Goal: Transaction & Acquisition: Purchase product/service

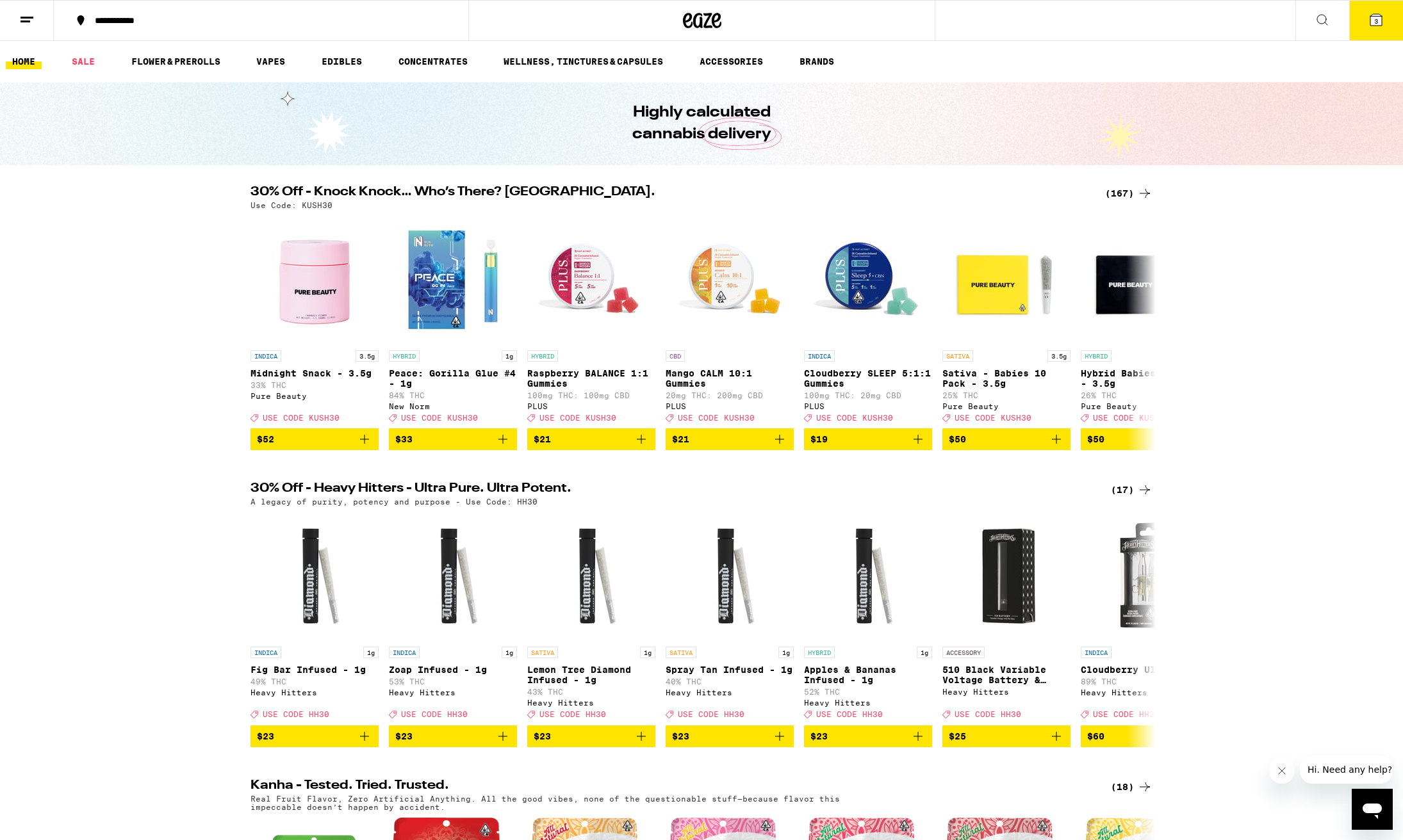
click at [1369, 25] on icon at bounding box center [1376, 20] width 16 height 16
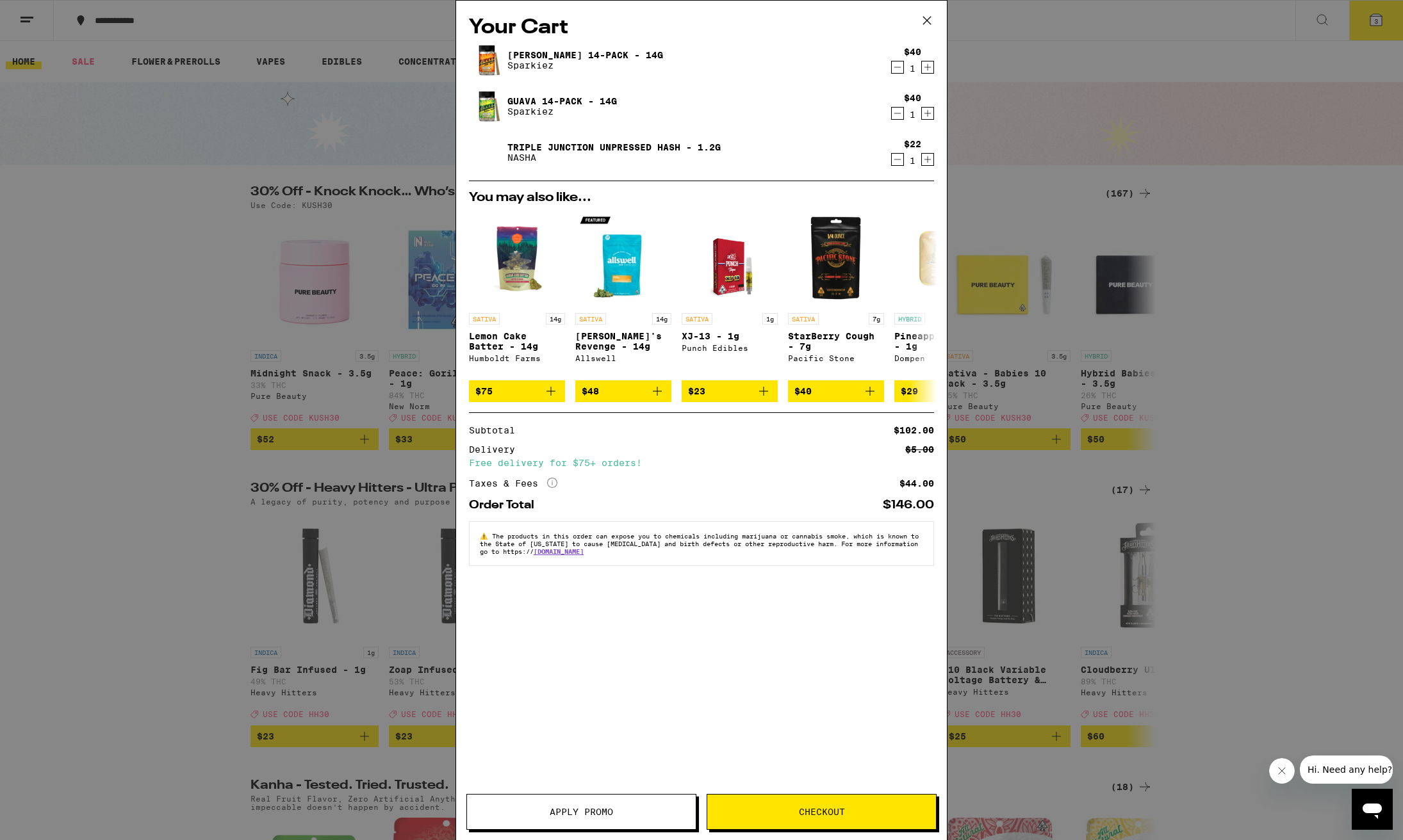
click at [570, 816] on span "Apply Promo" at bounding box center [581, 812] width 64 height 9
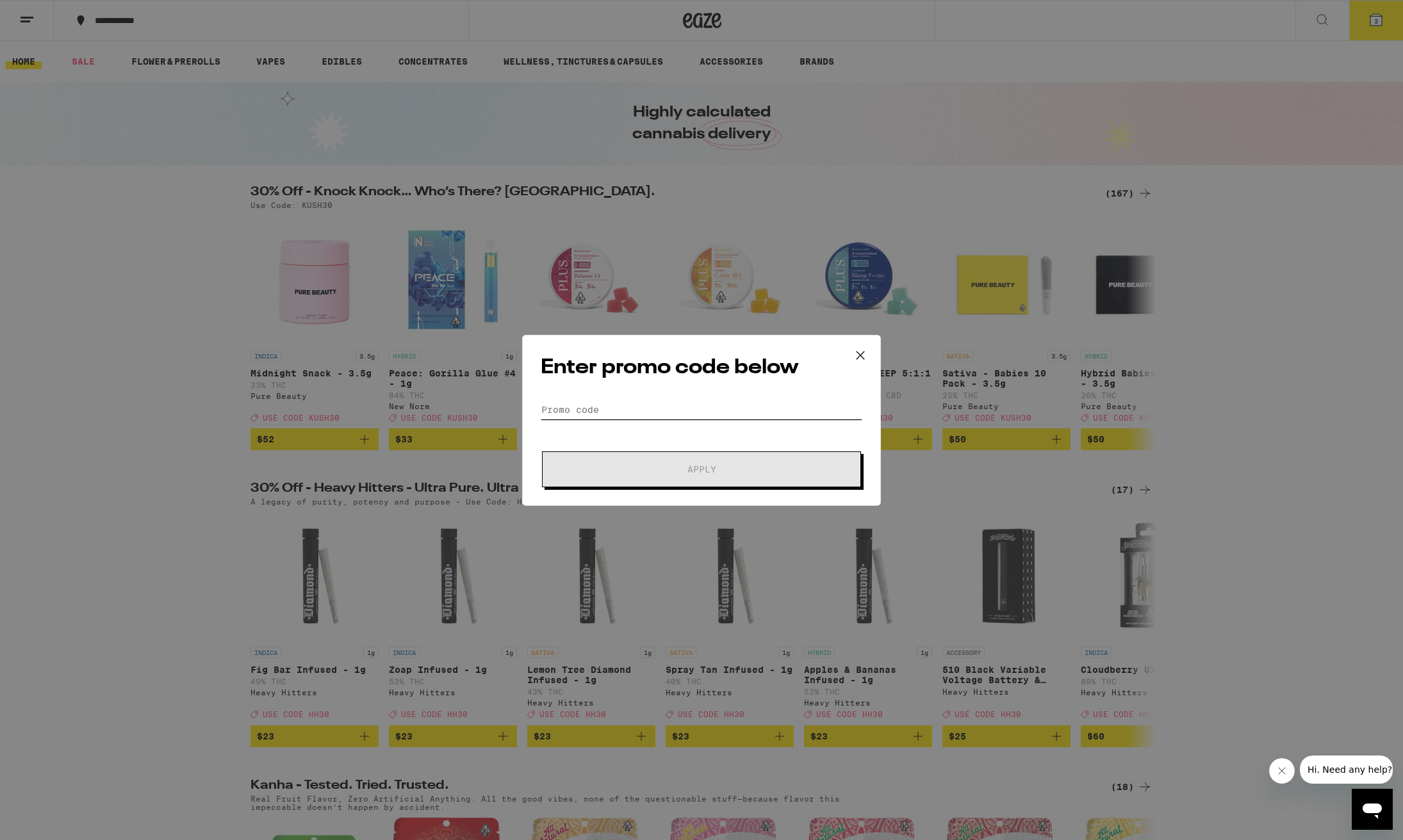
click at [597, 406] on input "Promo Code" at bounding box center [702, 410] width 322 height 19
click at [1085, 462] on div "Enter promo code below Promo Code Apply" at bounding box center [702, 420] width 1403 height 840
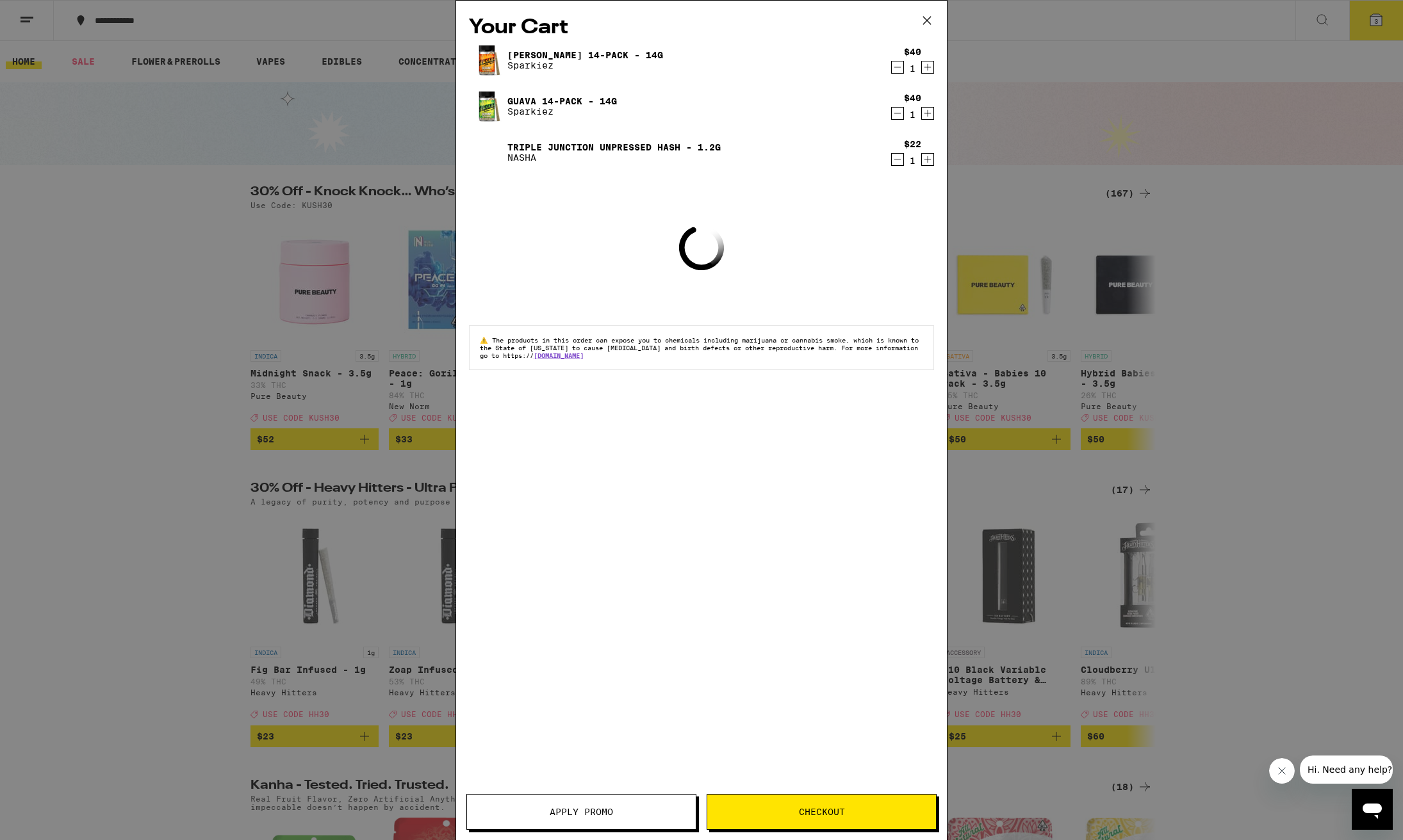
click at [1030, 495] on div "Your Cart Jack 14-Pack - 14g Sparkiez $40 1 Guava 14-Pack - 14g Sparkiez $40 1 …" at bounding box center [702, 420] width 1403 height 840
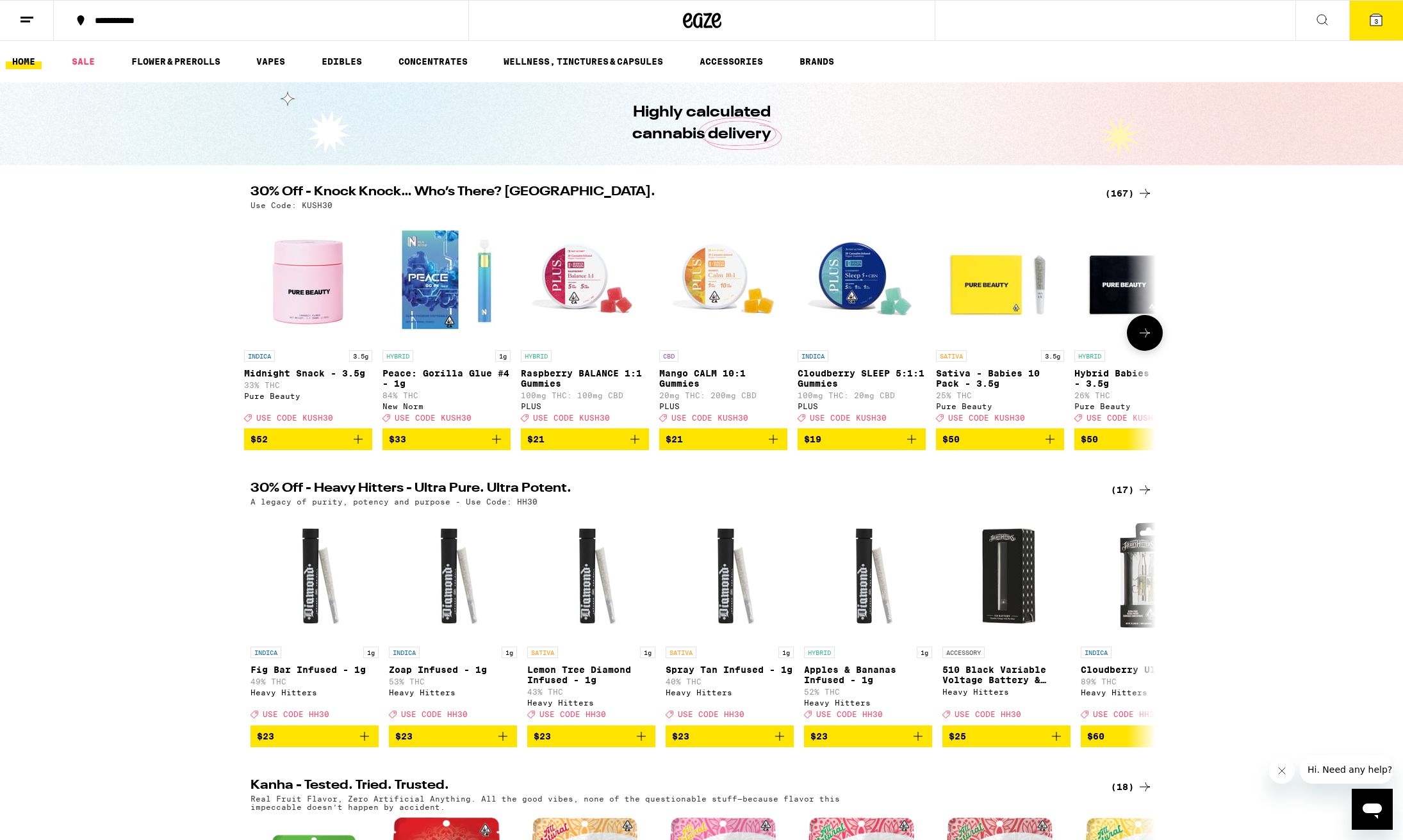
scroll to position [0, 7]
click at [1375, 23] on span "3" at bounding box center [1376, 21] width 3 height 8
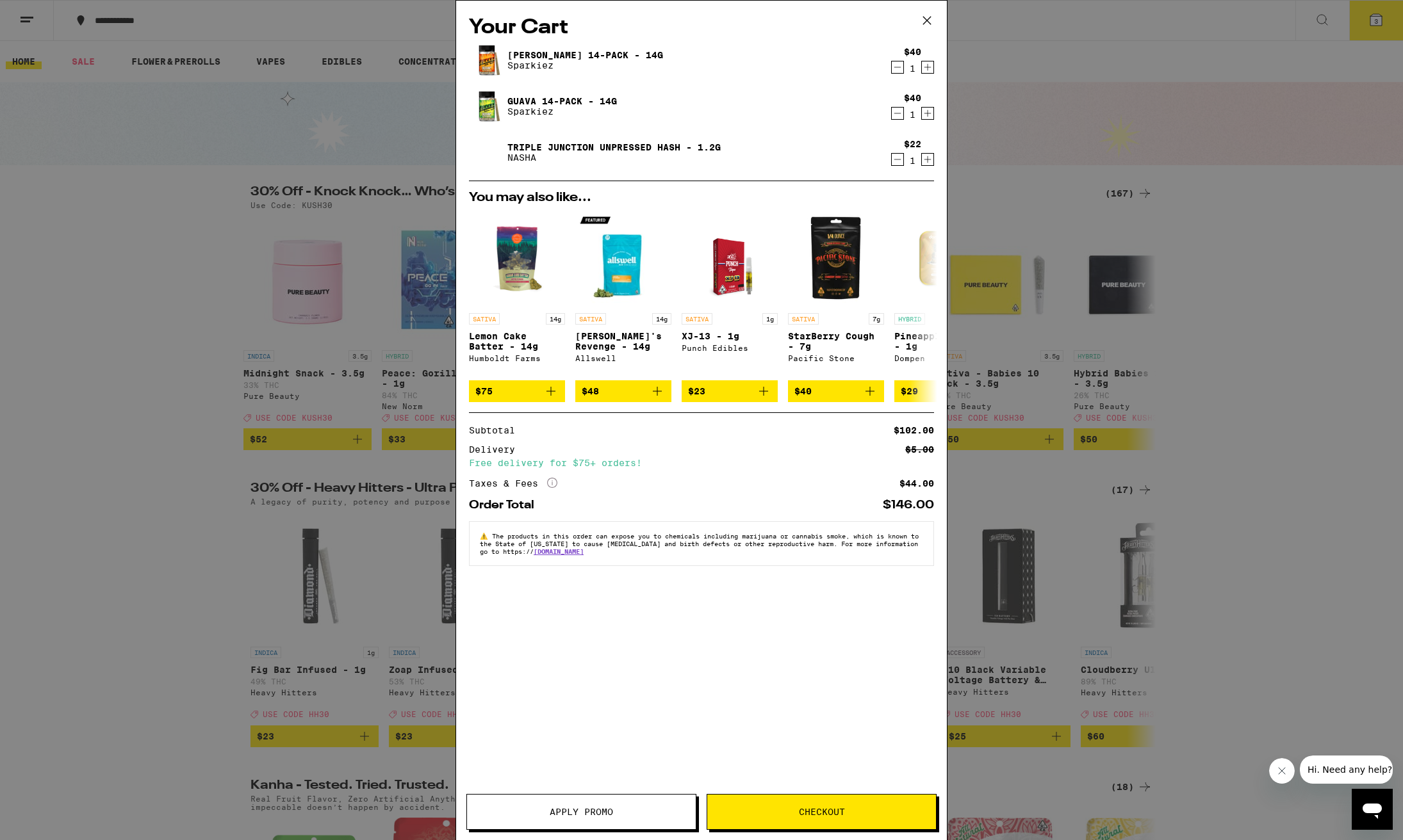
click at [566, 816] on span "Apply Promo" at bounding box center [581, 812] width 64 height 9
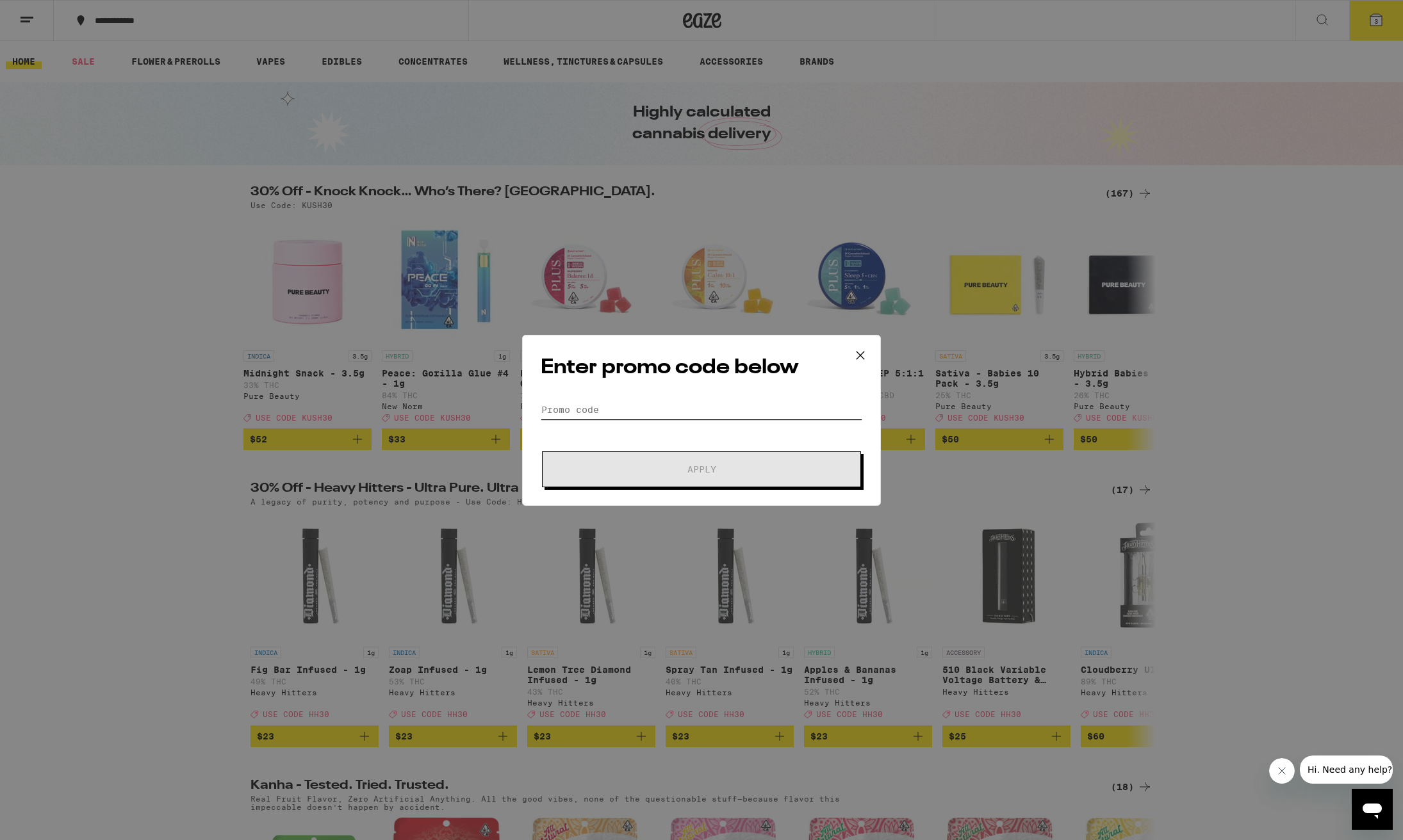
click at [593, 411] on input "Promo Code" at bounding box center [702, 410] width 322 height 19
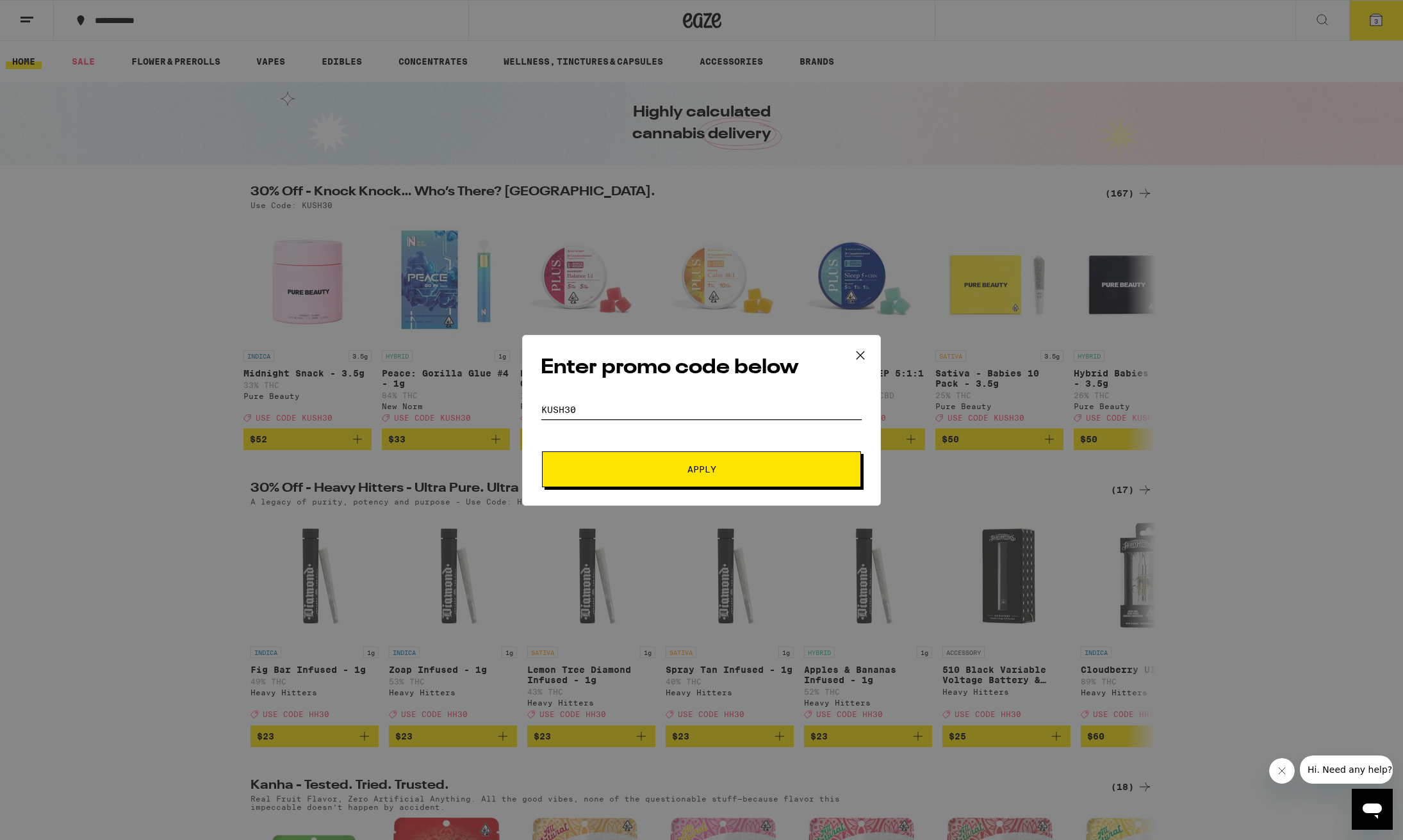
type input "kush30"
click at [698, 478] on button "Apply" at bounding box center [702, 469] width 319 height 36
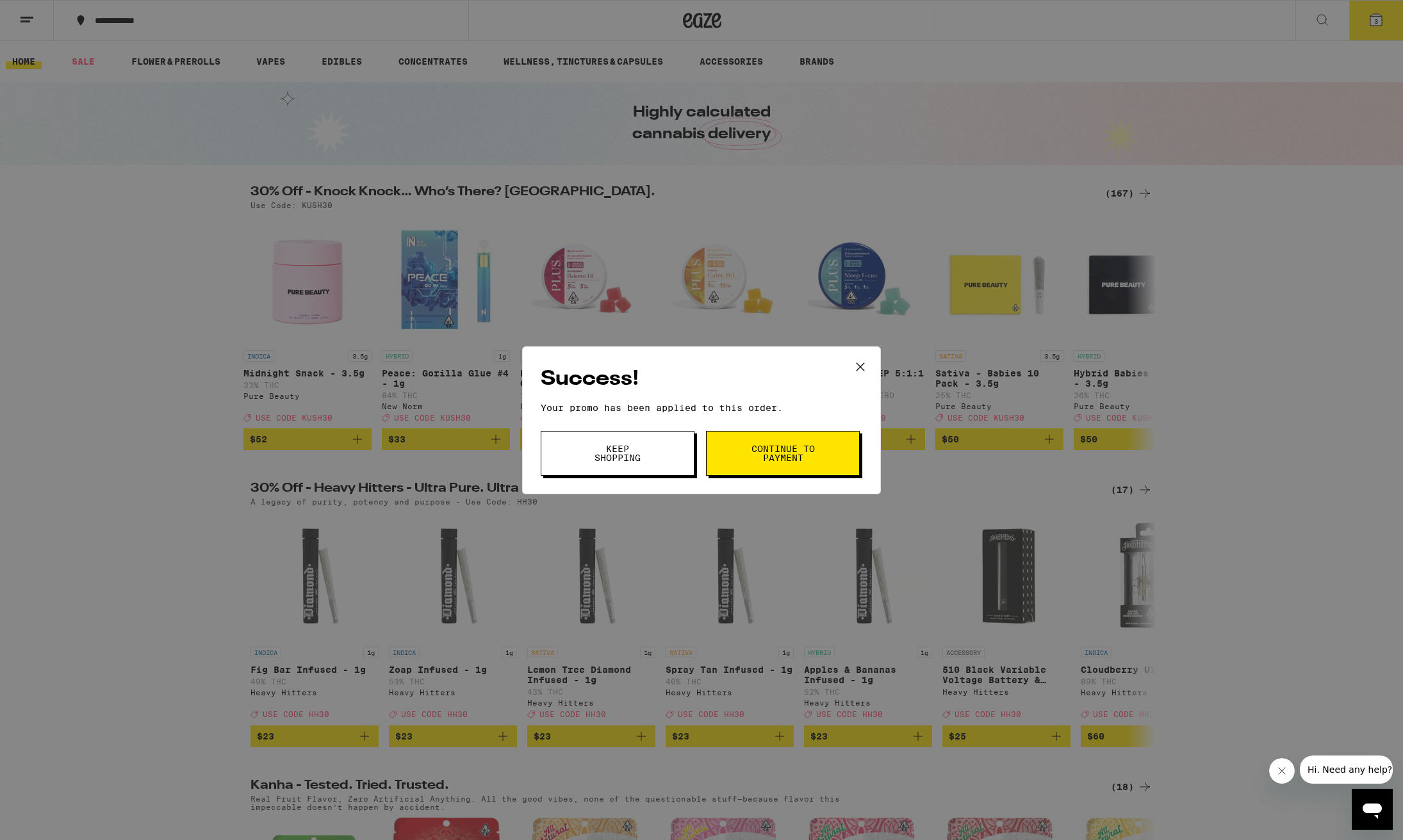
click at [999, 477] on div "Success! Your promo has been applied to this order. Promo Code kush30 Keep Shop…" at bounding box center [702, 420] width 1403 height 840
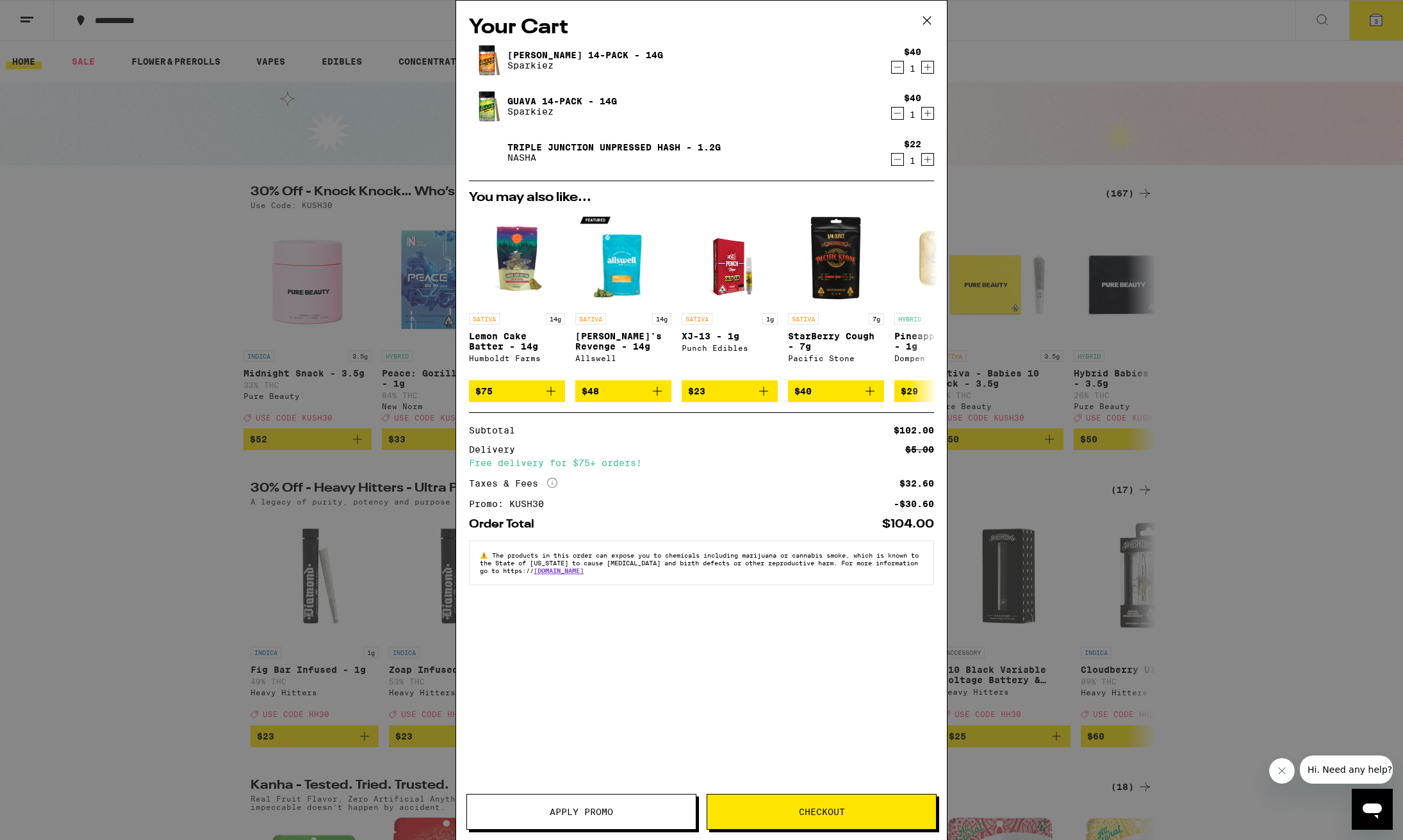
click at [802, 816] on span "Checkout" at bounding box center [821, 812] width 46 height 9
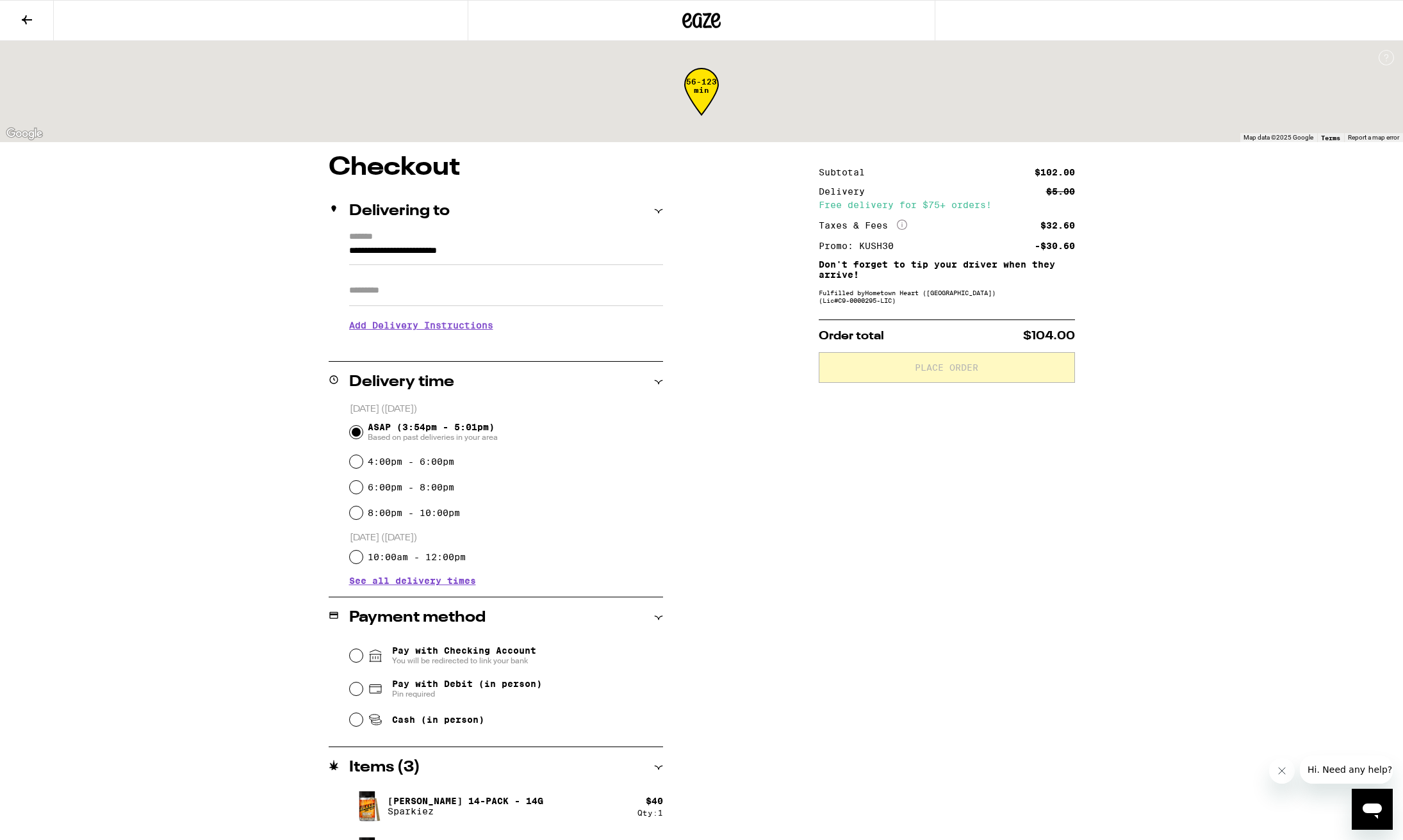
click at [25, 19] on icon at bounding box center [27, 20] width 10 height 9
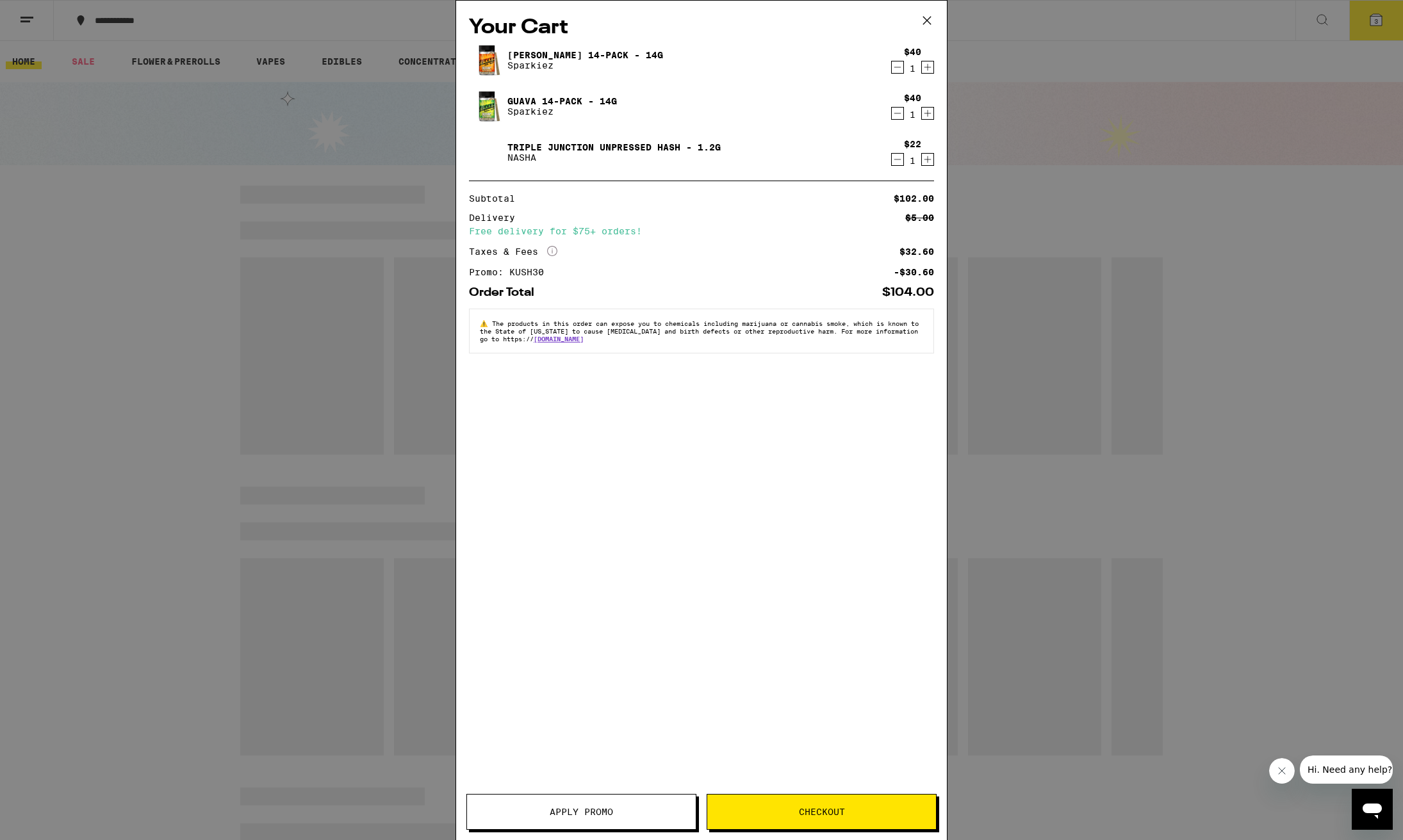
click at [1003, 32] on div "Your Cart Jack 14-Pack - 14g Sparkiez $40 1 Guava 14-Pack - 14g Sparkiez $40 1 …" at bounding box center [702, 420] width 1403 height 840
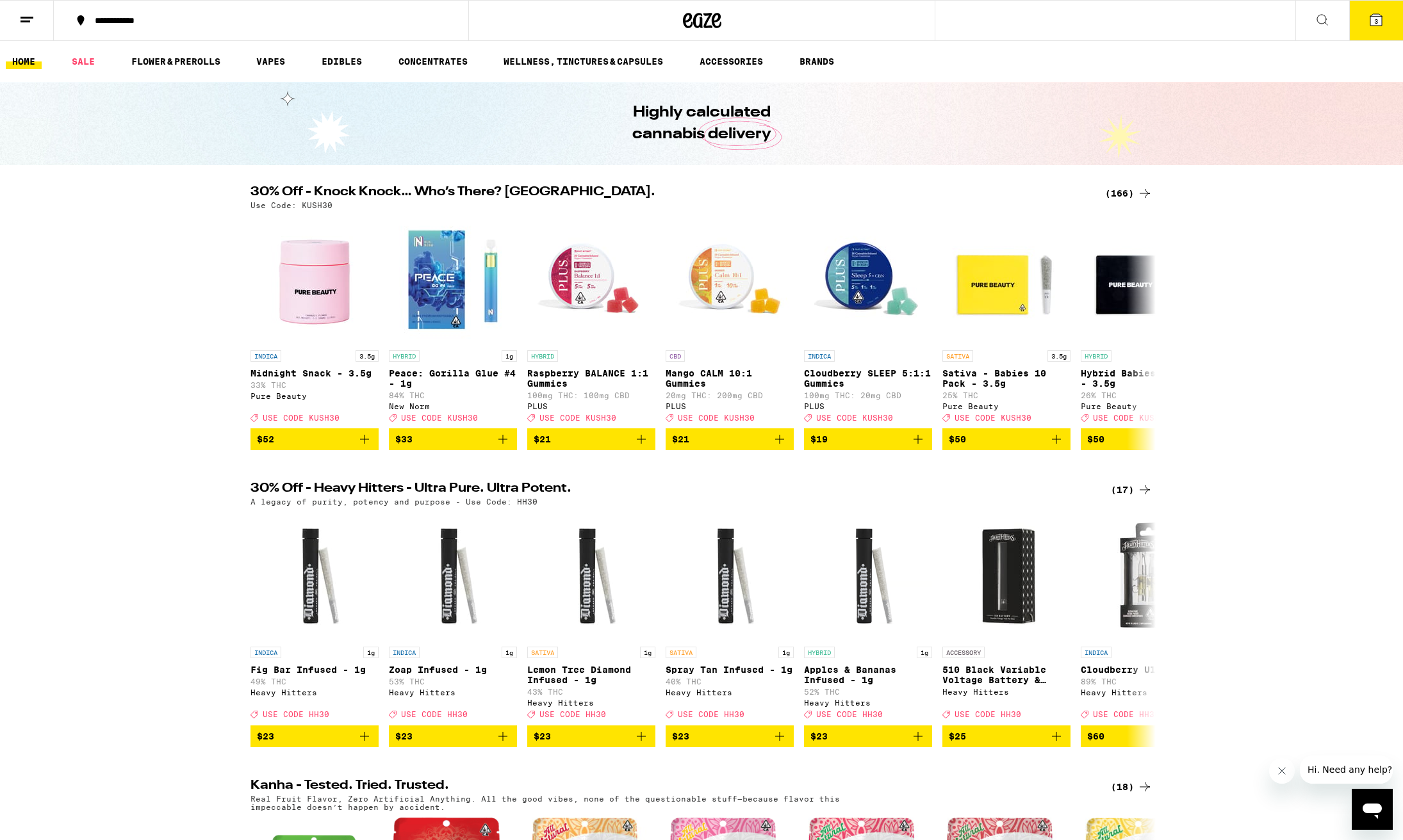
click at [1124, 193] on div "(166)" at bounding box center [1128, 194] width 47 height 16
click at [1120, 196] on div "(166)" at bounding box center [1128, 194] width 47 height 16
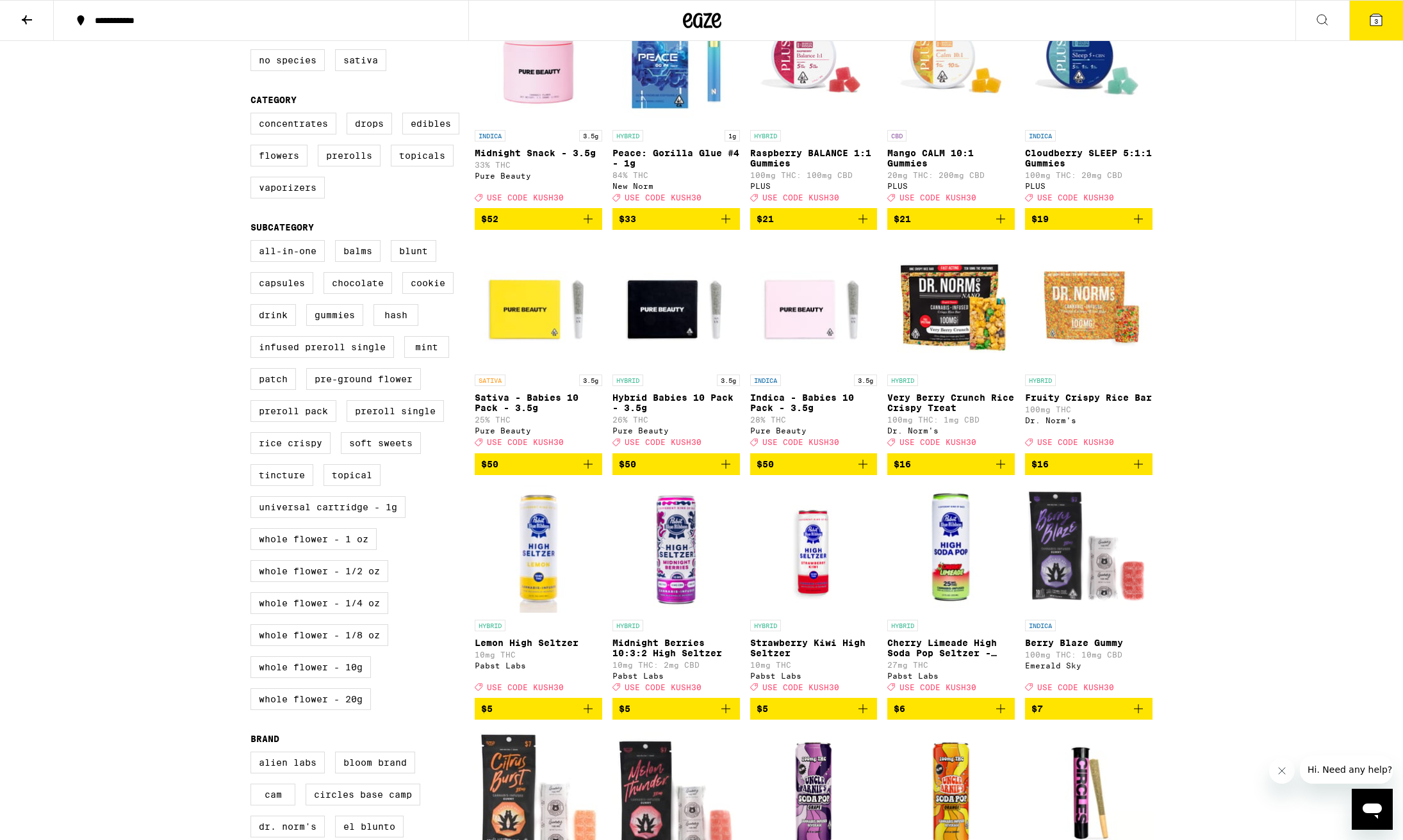
scroll to position [222, 0]
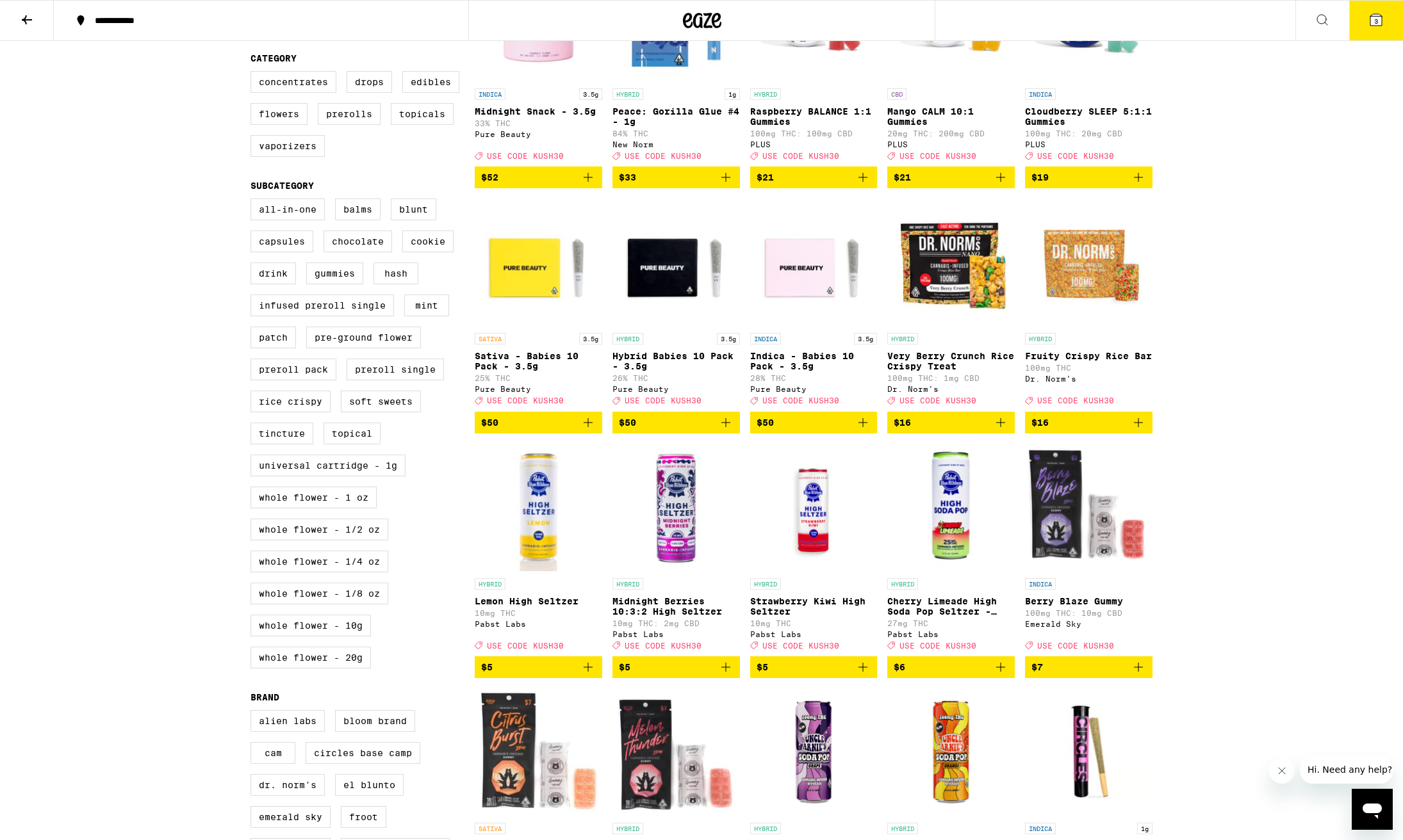
click at [1283, 771] on icon "Close message from company" at bounding box center [1282, 771] width 10 height 10
click at [320, 509] on label "Whole Flower - 1 oz" at bounding box center [313, 497] width 127 height 22
click at [254, 201] on input "Whole Flower - 1 oz" at bounding box center [253, 201] width 1 height 1
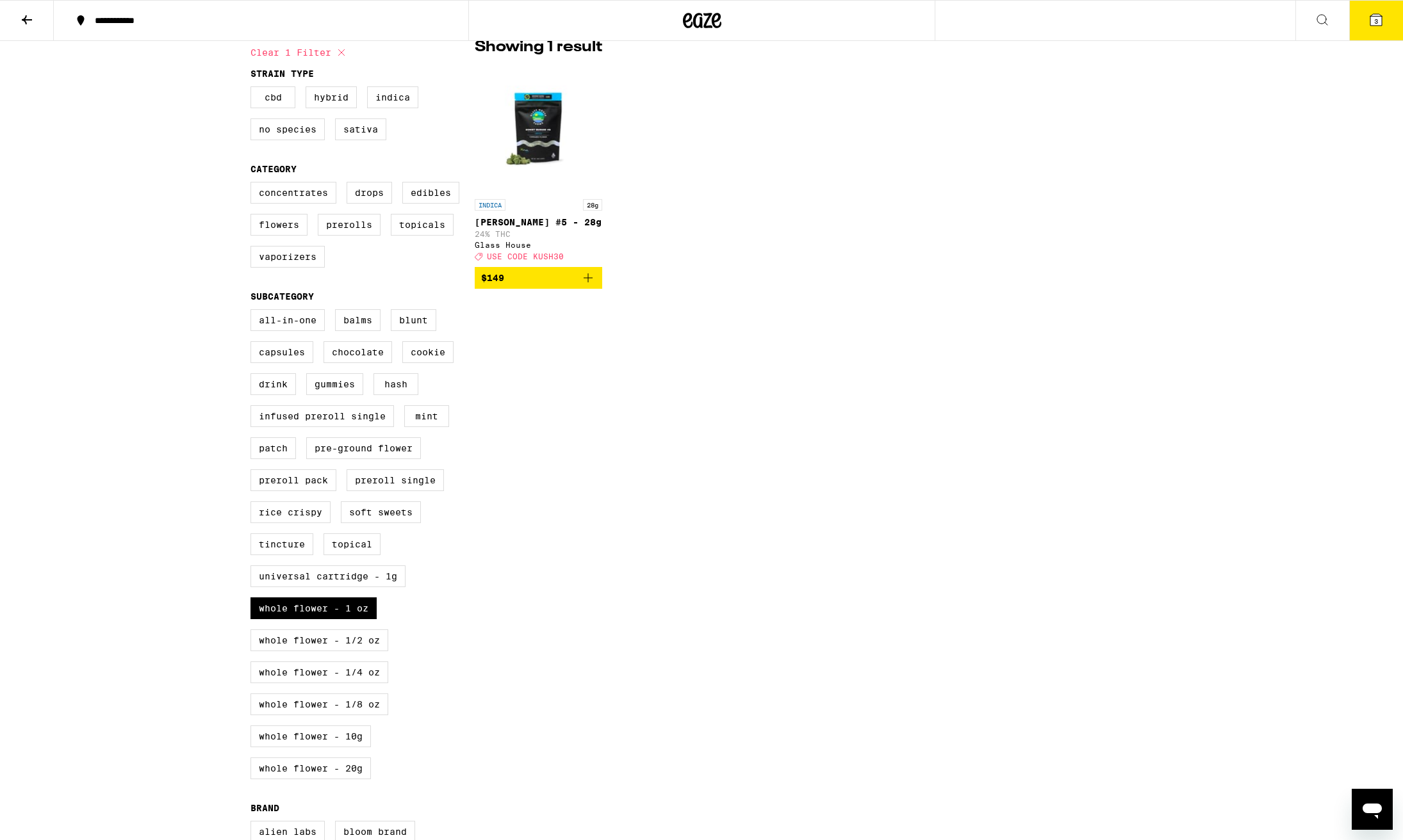
scroll to position [112, 0]
click at [326, 618] on label "Whole Flower - 1 oz" at bounding box center [313, 607] width 127 height 22
click at [254, 311] on input "Whole Flower - 1 oz" at bounding box center [253, 311] width 1 height 1
checkbox input "false"
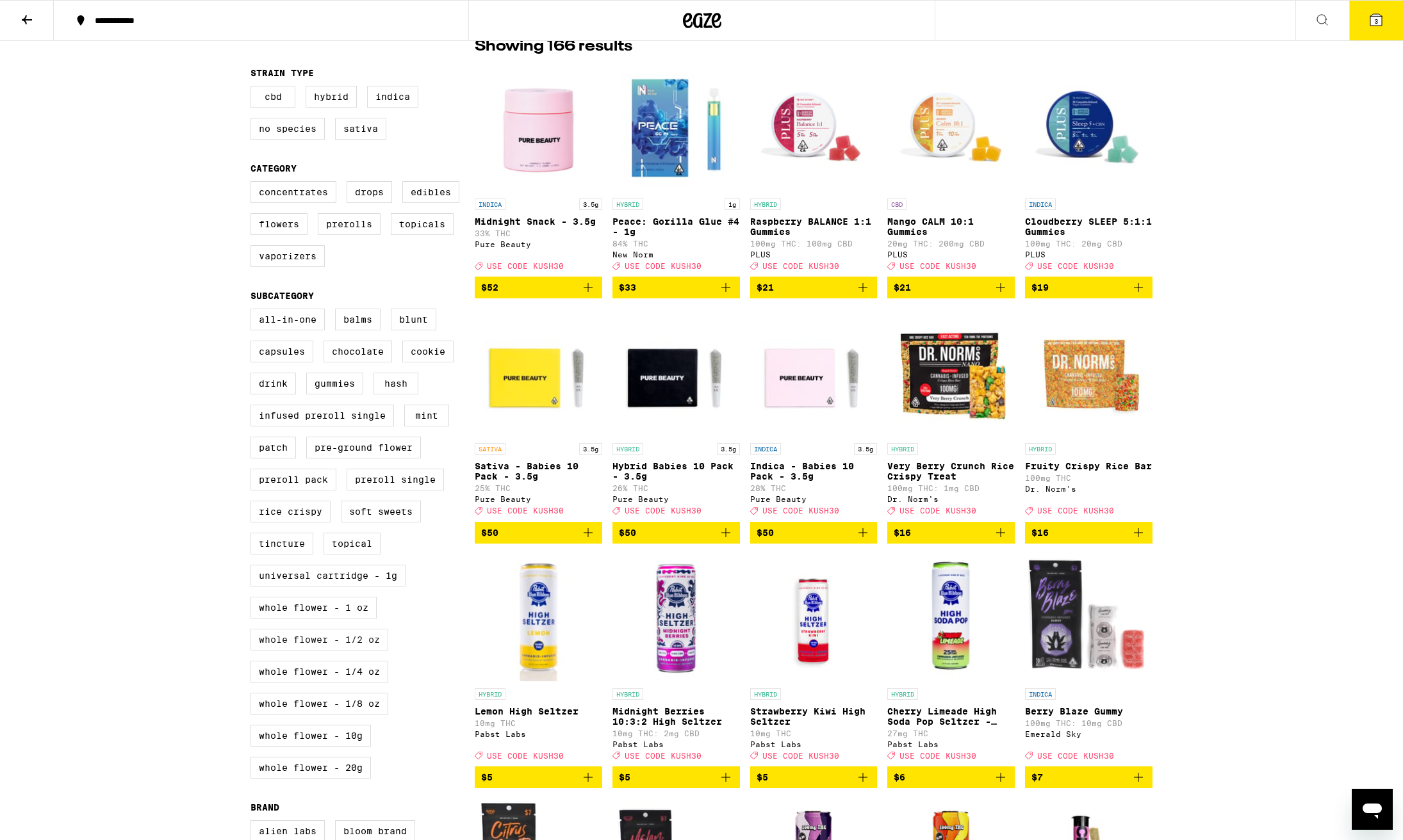
click at [336, 651] on label "Whole Flower - 1/2 oz" at bounding box center [319, 639] width 138 height 22
click at [254, 311] on input "Whole Flower - 1/2 oz" at bounding box center [253, 311] width 1 height 1
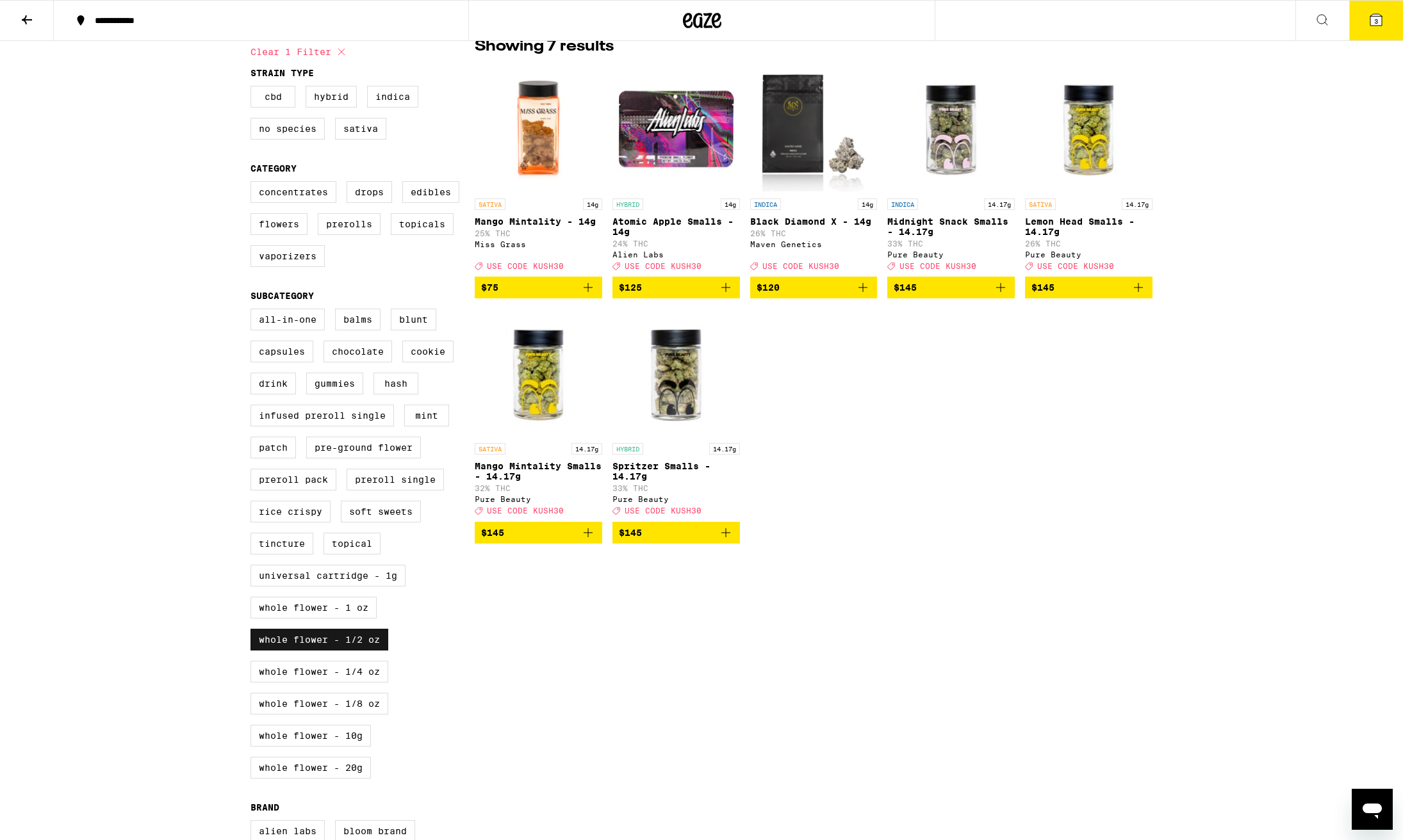
click at [336, 651] on label "Whole Flower - 1/2 oz" at bounding box center [319, 639] width 138 height 22
click at [254, 311] on input "Whole Flower - 1/2 oz" at bounding box center [253, 311] width 1 height 1
checkbox input "false"
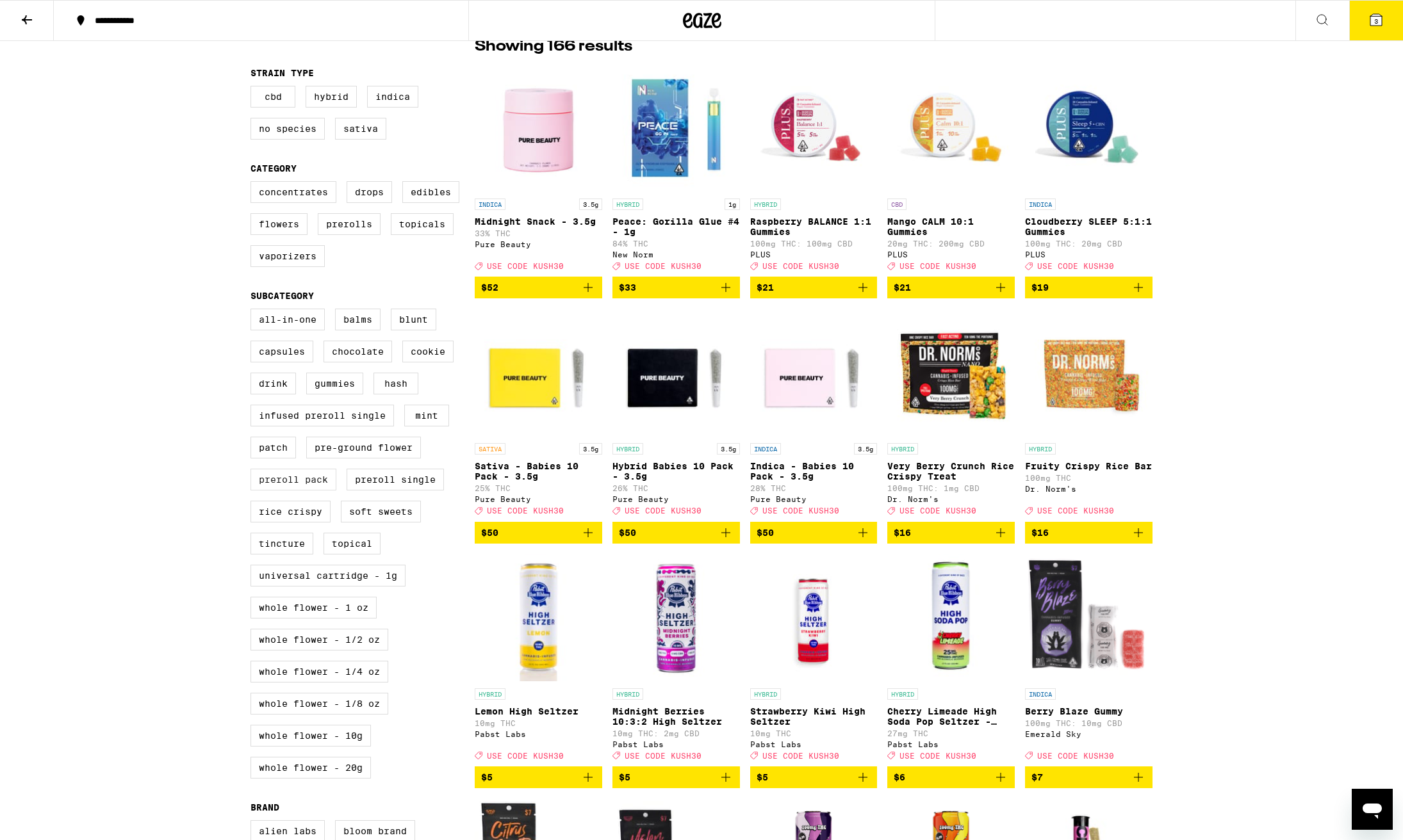
click at [315, 490] on label "Preroll Pack" at bounding box center [293, 479] width 86 height 22
click at [254, 311] on input "Preroll Pack" at bounding box center [253, 311] width 1 height 1
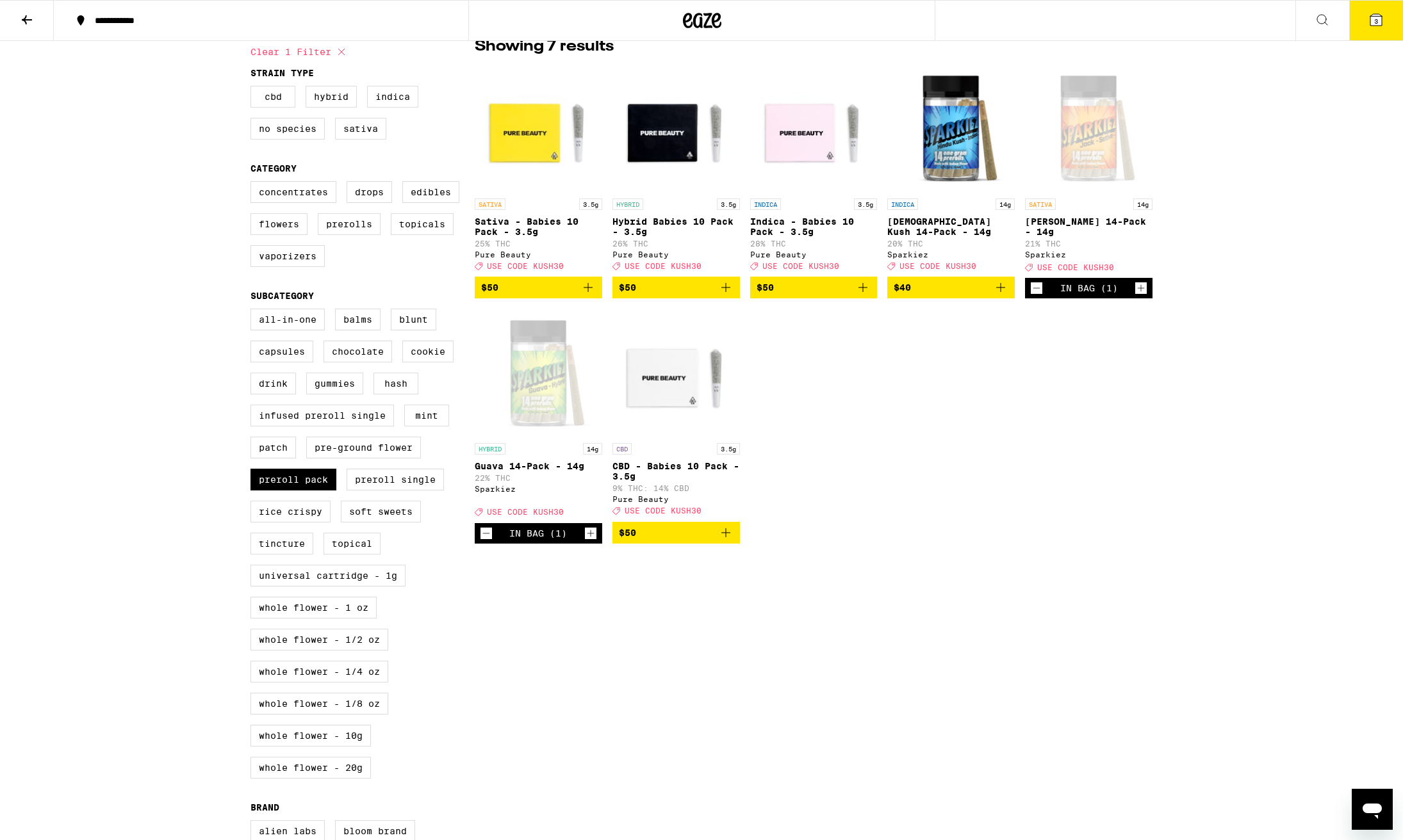
click at [486, 541] on icon "Decrement" at bounding box center [486, 534] width 11 height 16
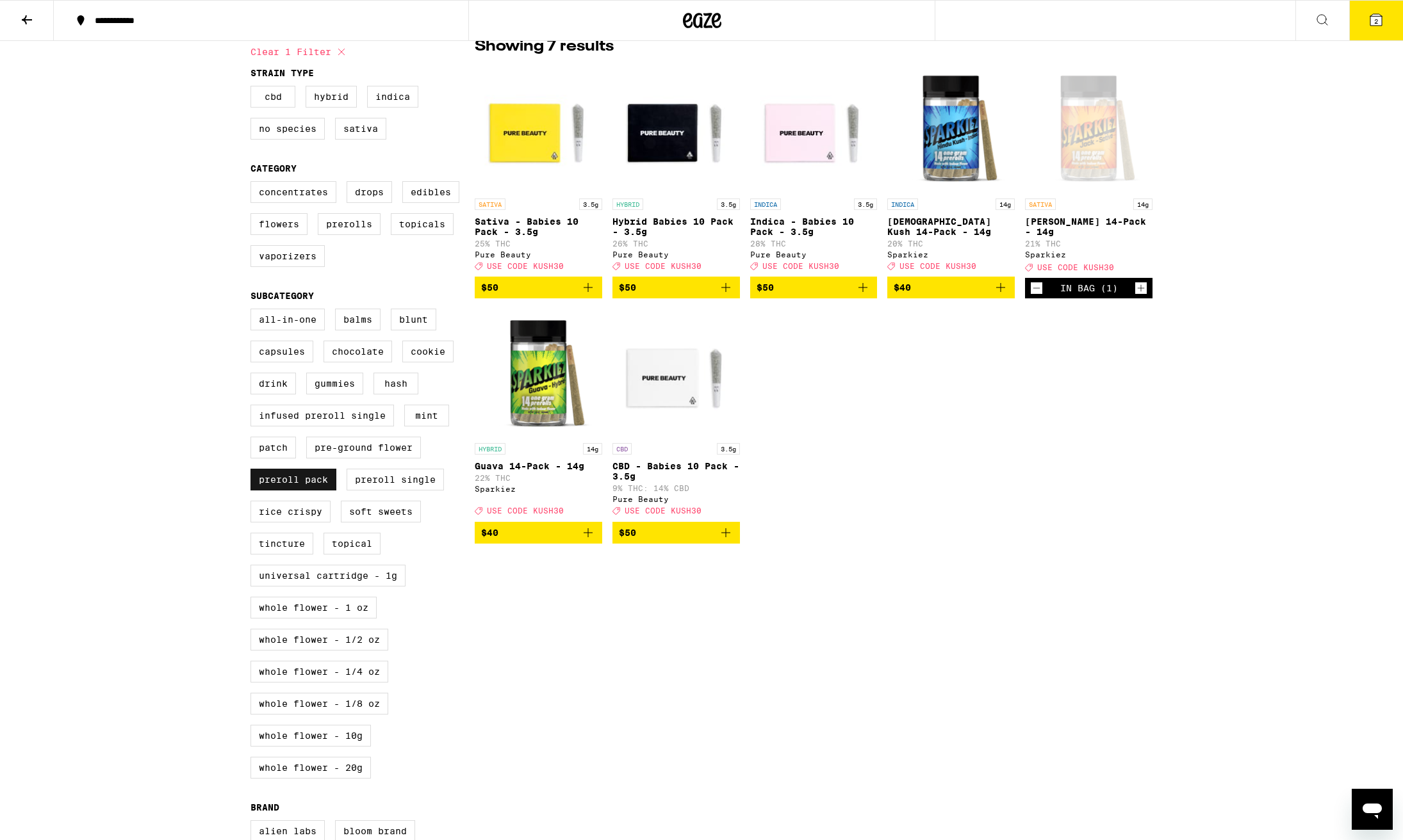
click at [291, 490] on label "Preroll Pack" at bounding box center [293, 479] width 86 height 22
click at [254, 311] on input "Preroll Pack" at bounding box center [253, 311] width 1 height 1
checkbox input "false"
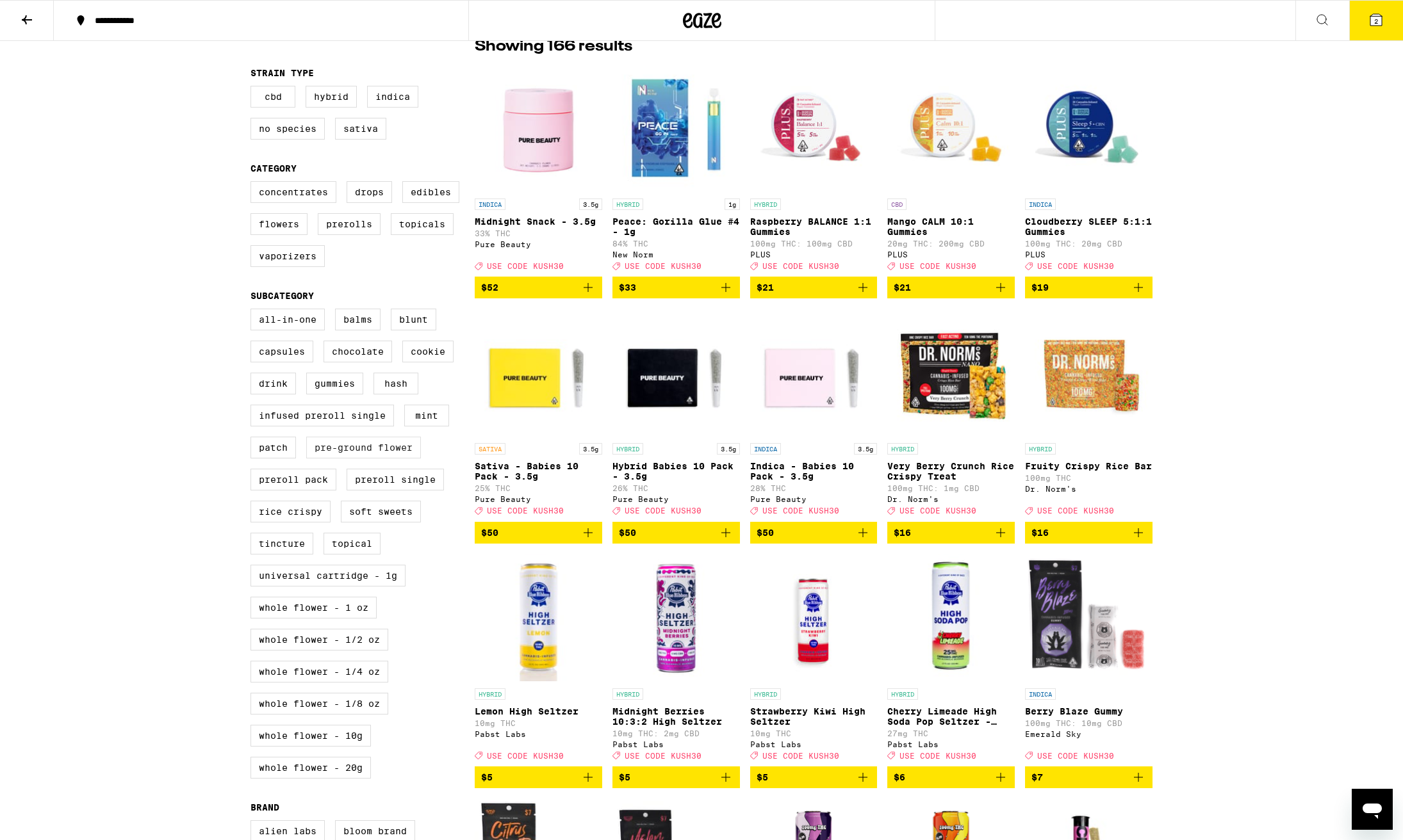
click at [345, 459] on label "Pre-ground Flower" at bounding box center [363, 447] width 114 height 22
click at [254, 311] on input "Pre-ground Flower" at bounding box center [253, 311] width 1 height 1
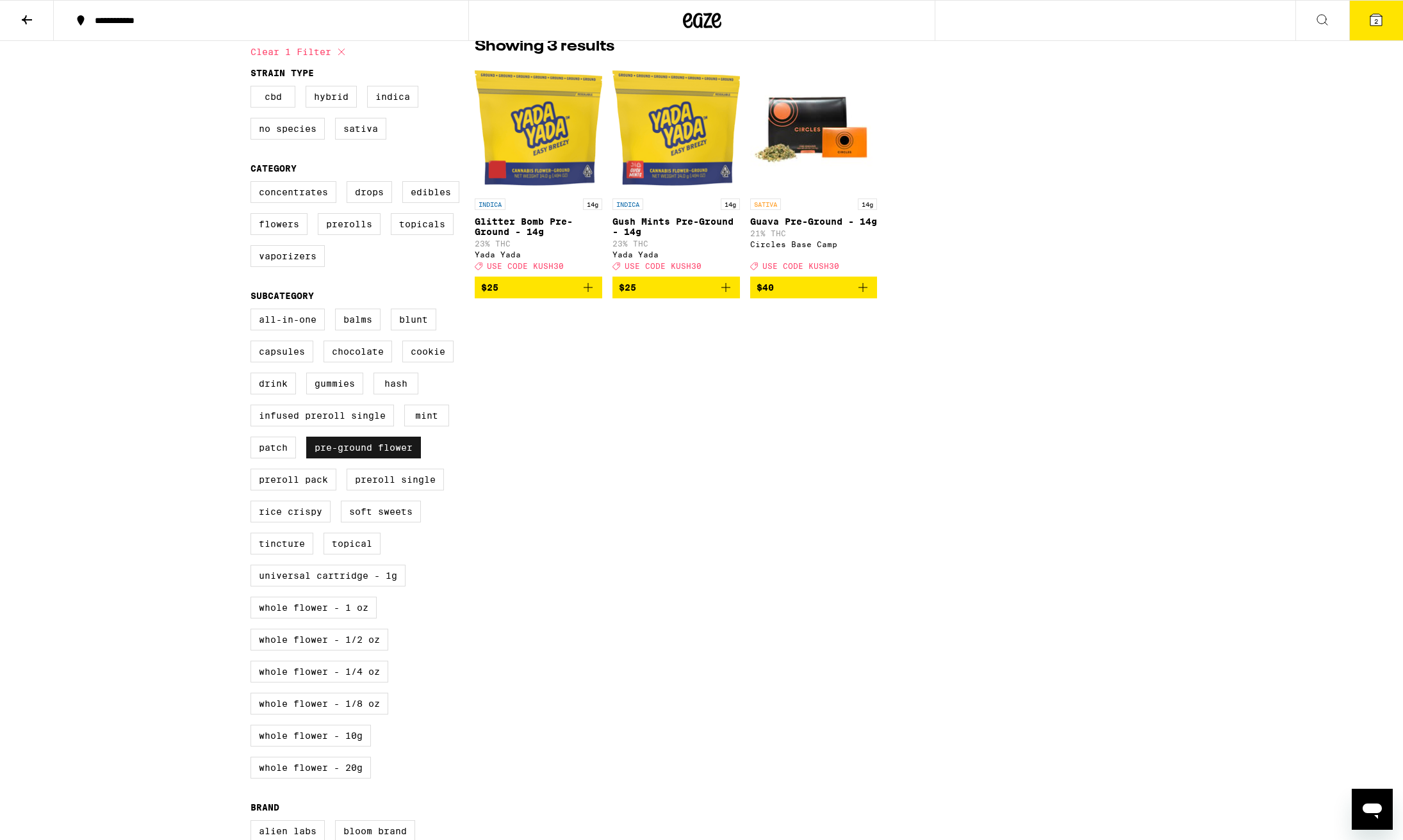
click at [350, 459] on label "Pre-ground Flower" at bounding box center [363, 447] width 114 height 22
click at [254, 311] on input "Pre-ground Flower" at bounding box center [253, 311] width 1 height 1
checkbox input "false"
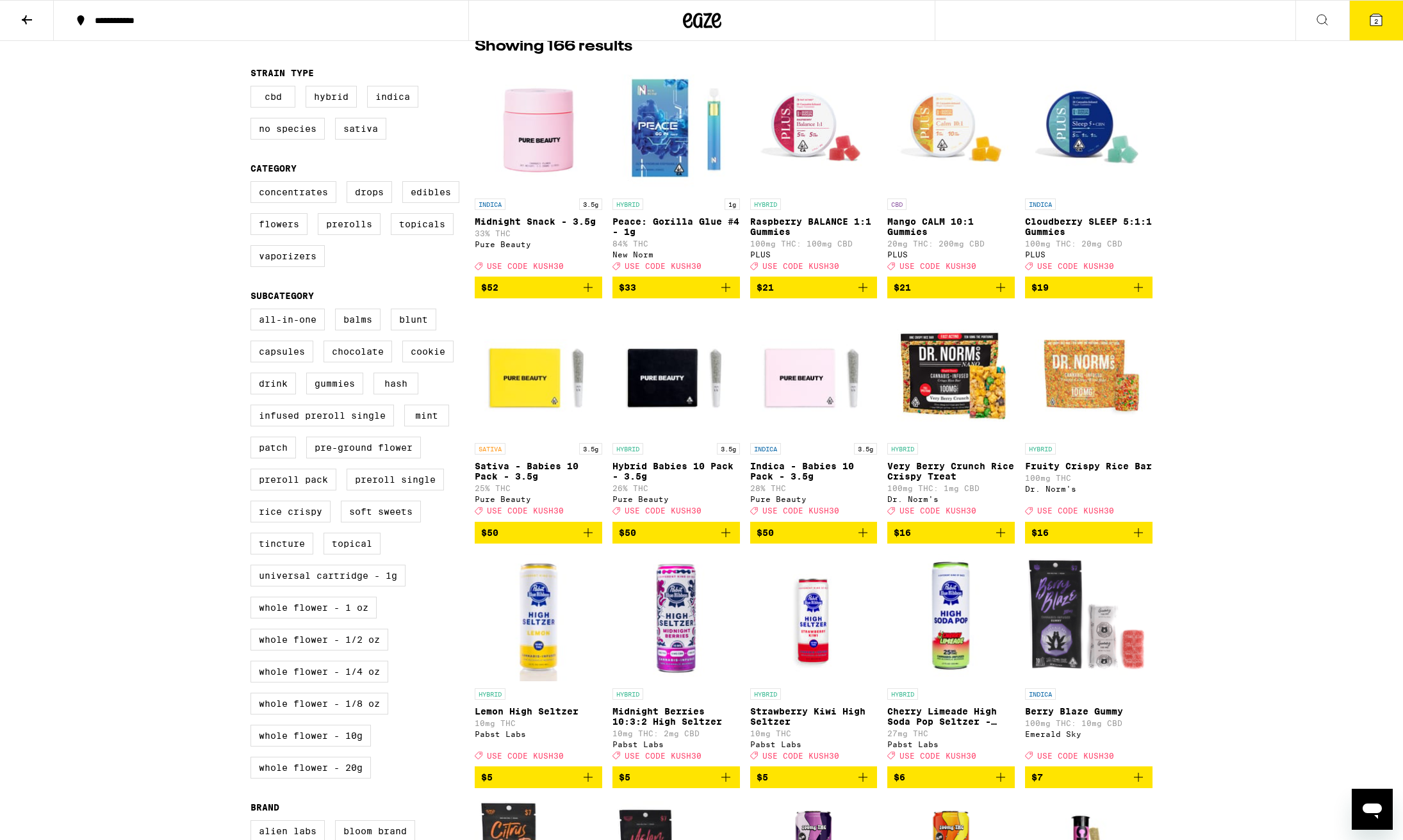
click at [1372, 20] on icon at bounding box center [1375, 19] width 11 height 11
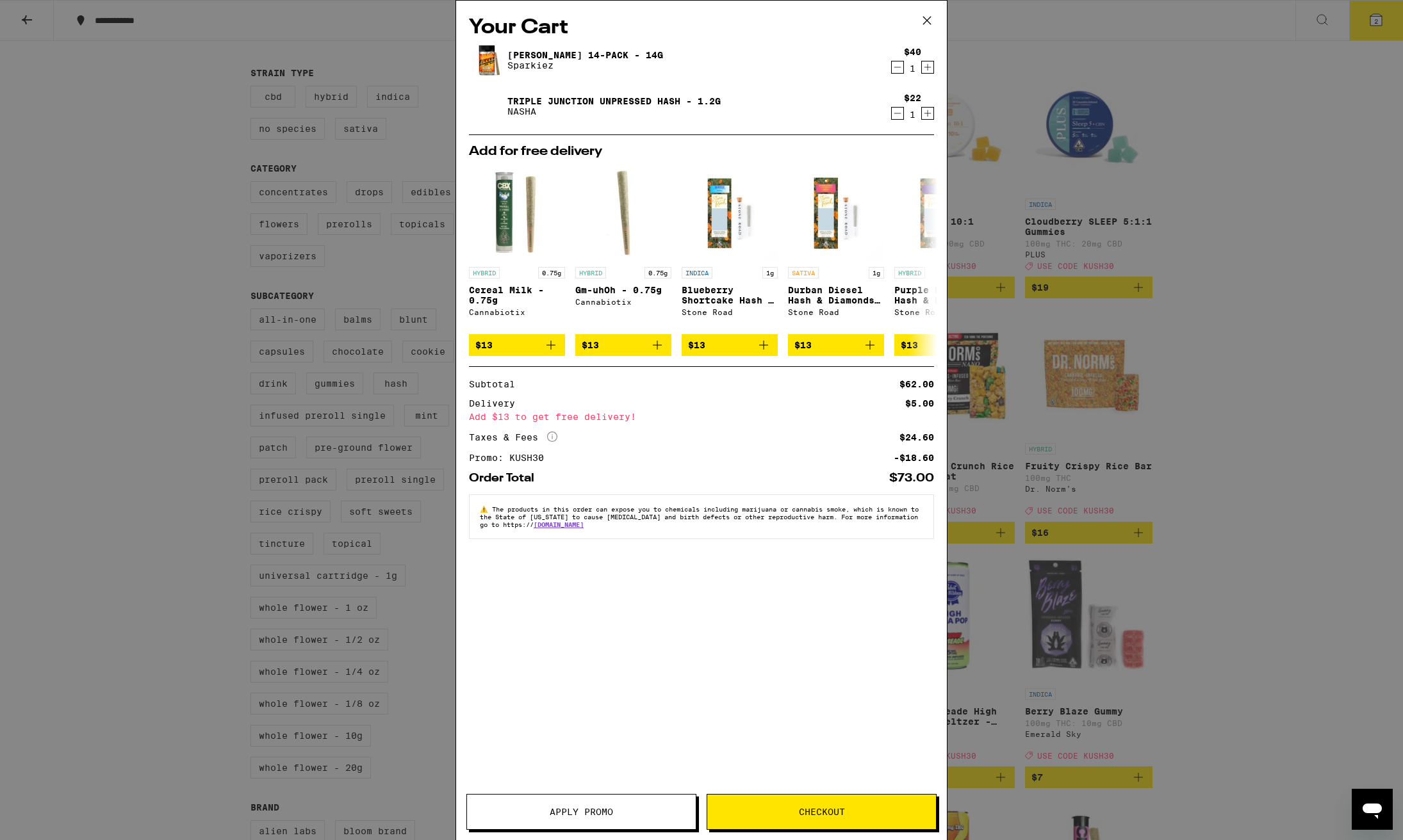
click at [994, 49] on div "Your Cart Jack 14-Pack - 14g Sparkiez $40 1 Triple Junction Unpressed Hash - 1.…" at bounding box center [702, 420] width 1403 height 840
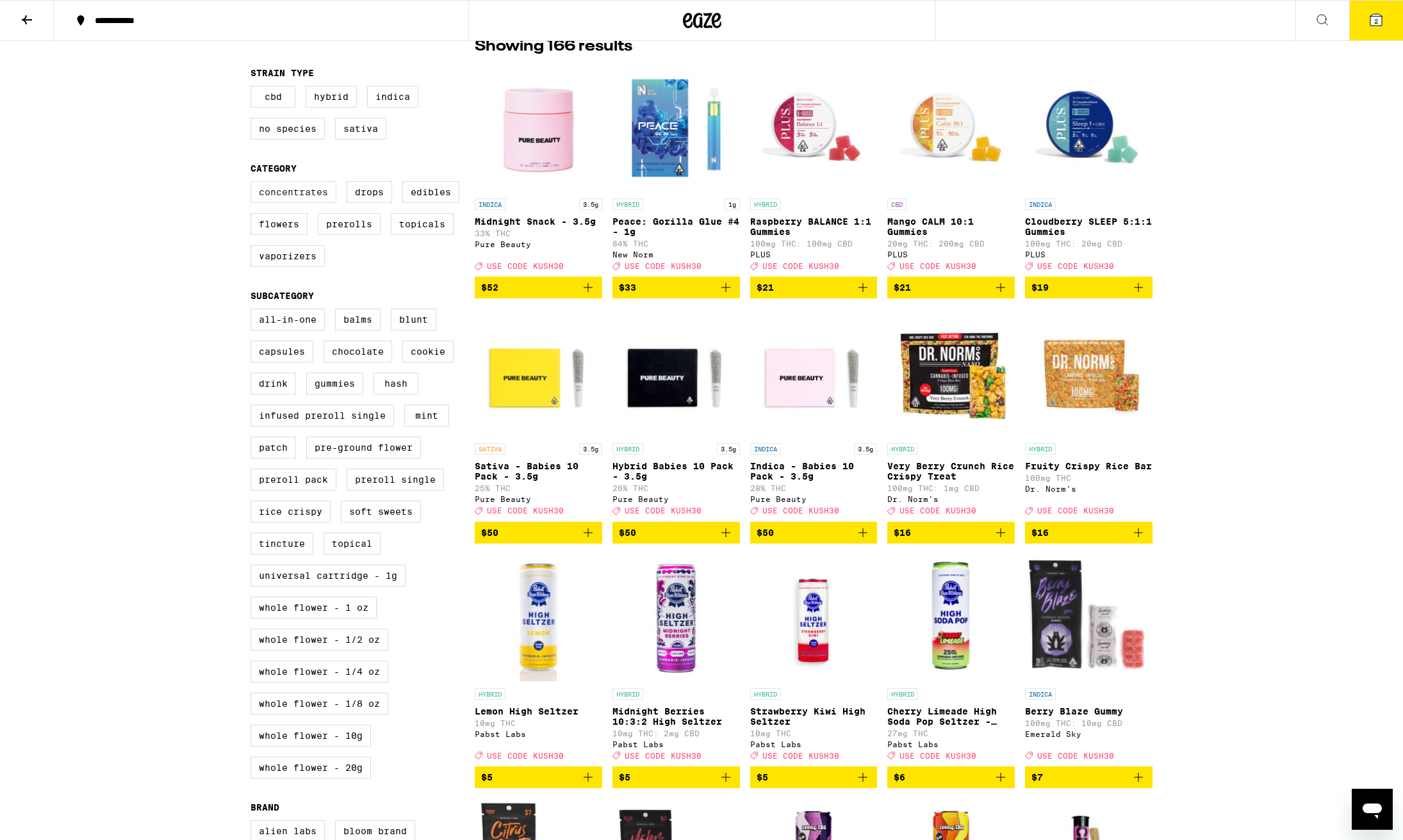
click at [283, 196] on label "Concentrates" at bounding box center [293, 192] width 86 height 22
click at [254, 184] on input "Concentrates" at bounding box center [253, 183] width 1 height 1
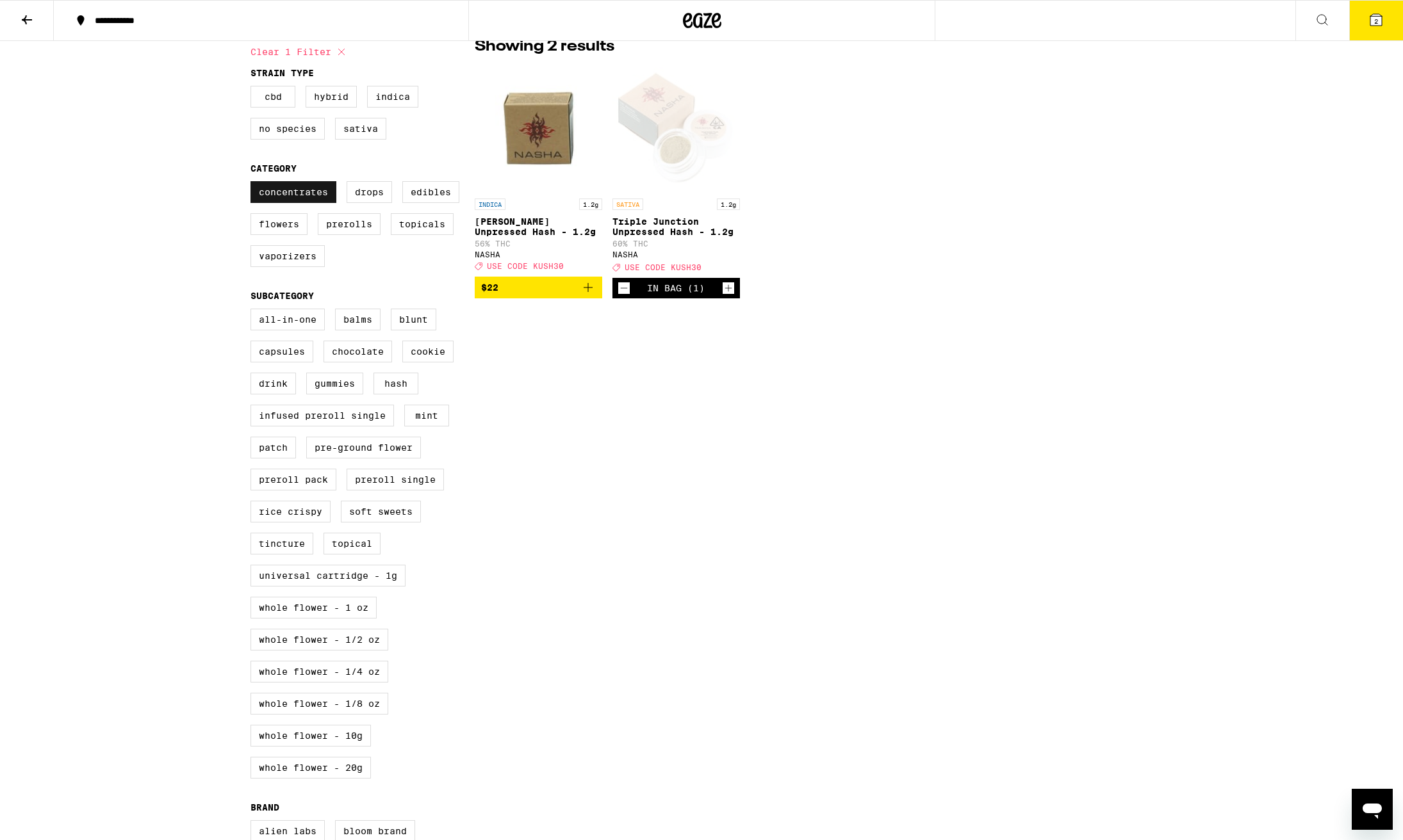
click at [317, 201] on label "Concentrates" at bounding box center [293, 192] width 86 height 22
click at [254, 184] on input "Concentrates" at bounding box center [253, 183] width 1 height 1
checkbox input "false"
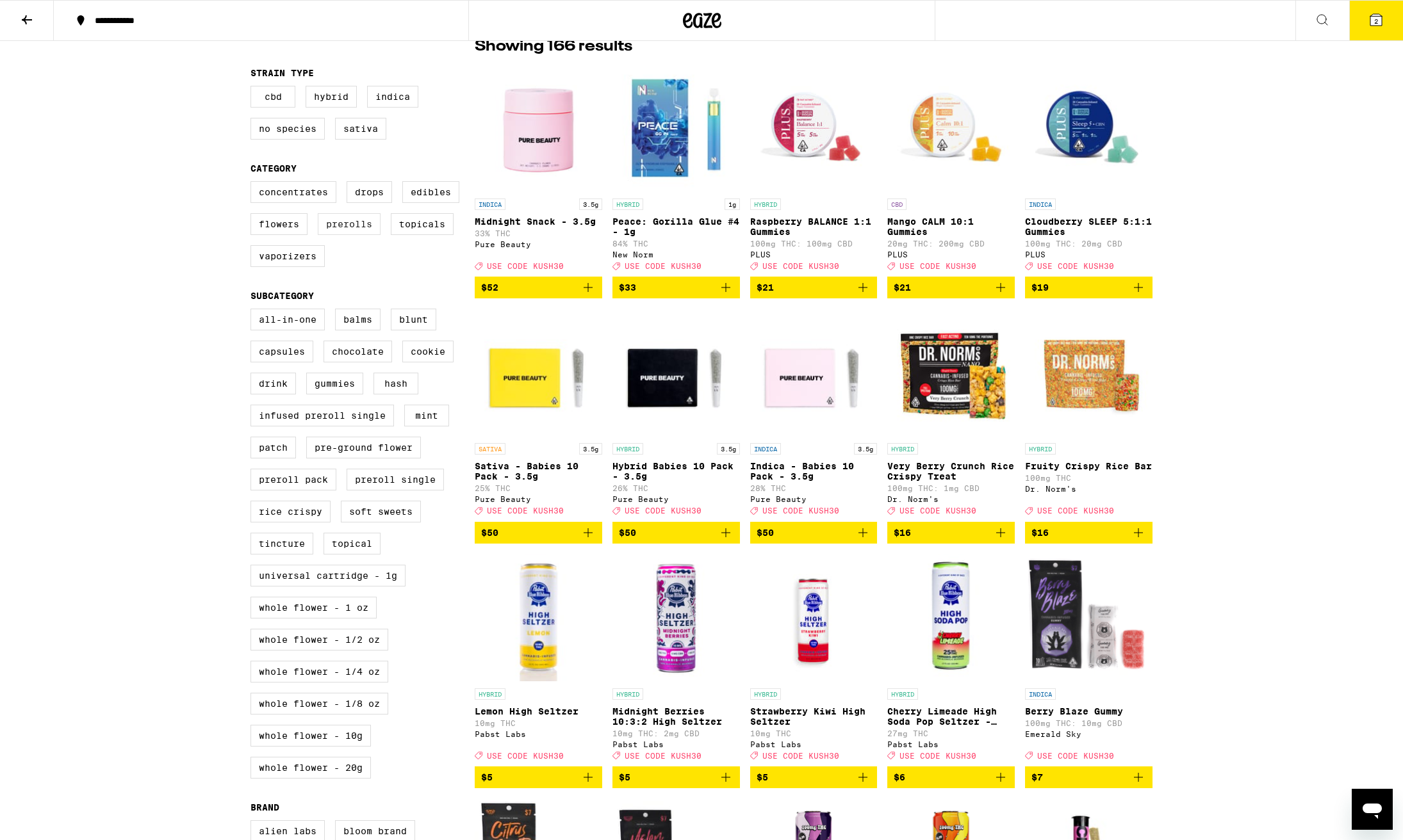
click at [366, 235] on label "Prerolls" at bounding box center [349, 223] width 63 height 22
click at [254, 184] on input "Prerolls" at bounding box center [253, 183] width 1 height 1
checkbox input "true"
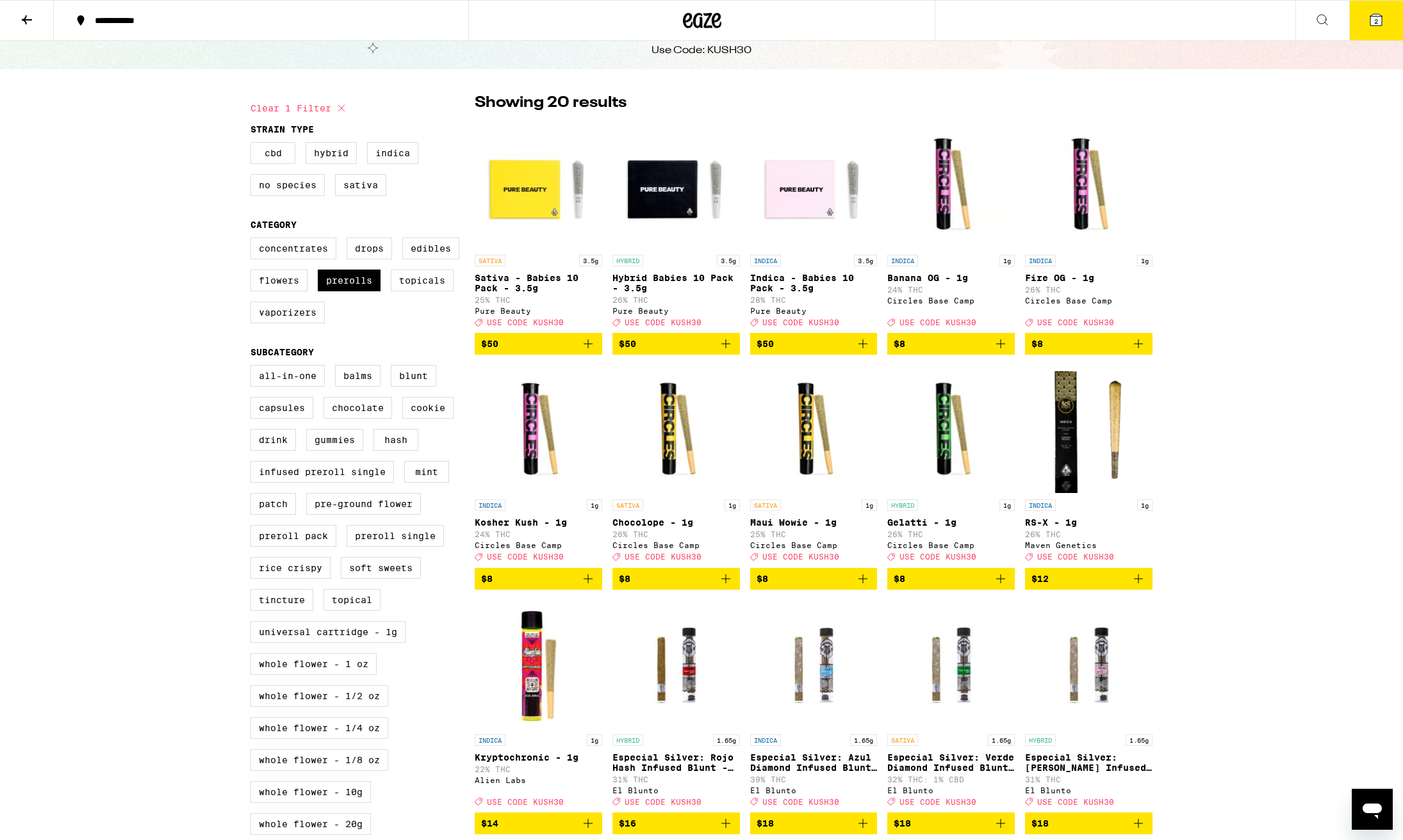
scroll to position [51, 0]
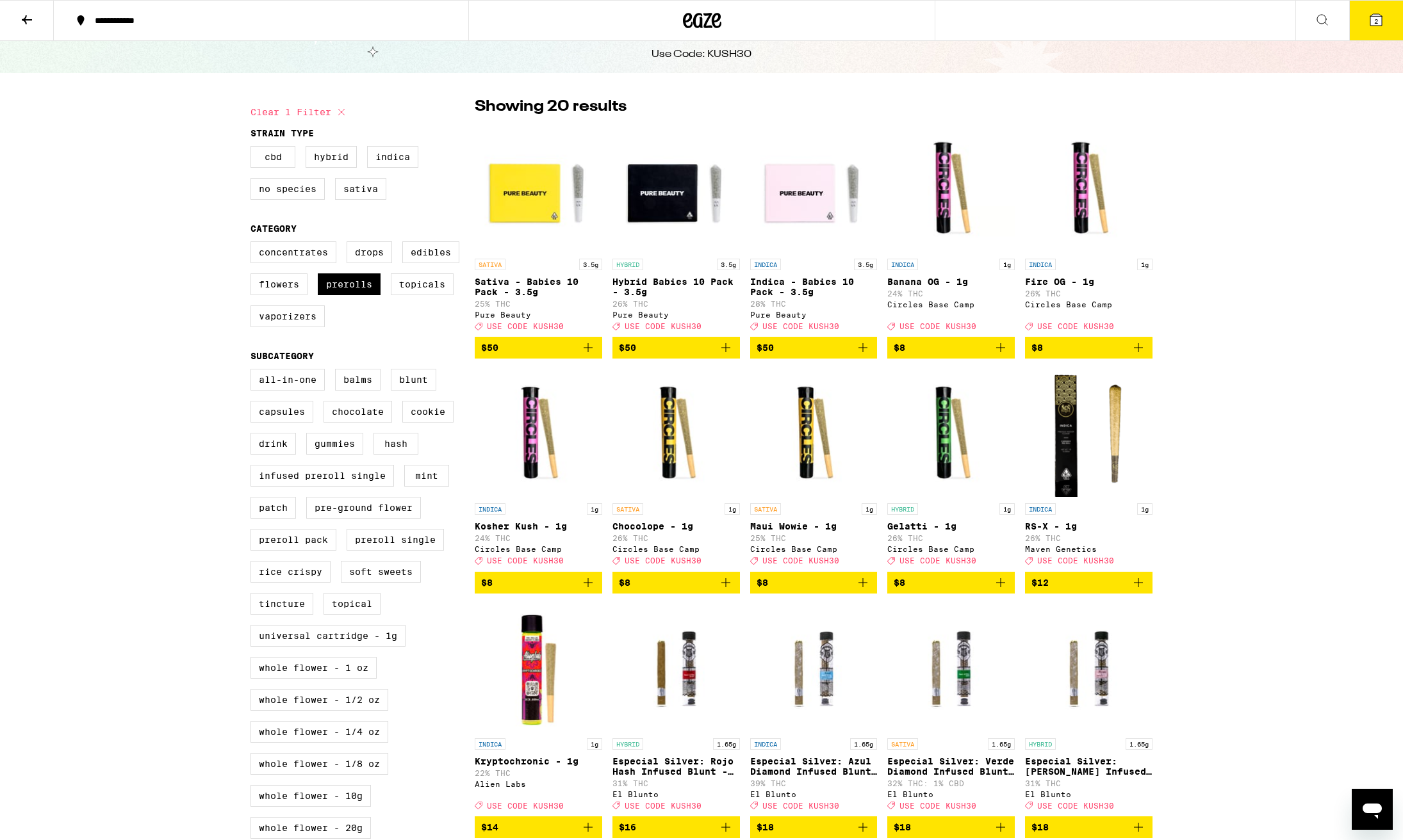
click at [725, 591] on icon "Add to bag" at bounding box center [726, 583] width 16 height 16
click at [864, 591] on icon "Add to bag" at bounding box center [863, 583] width 16 height 16
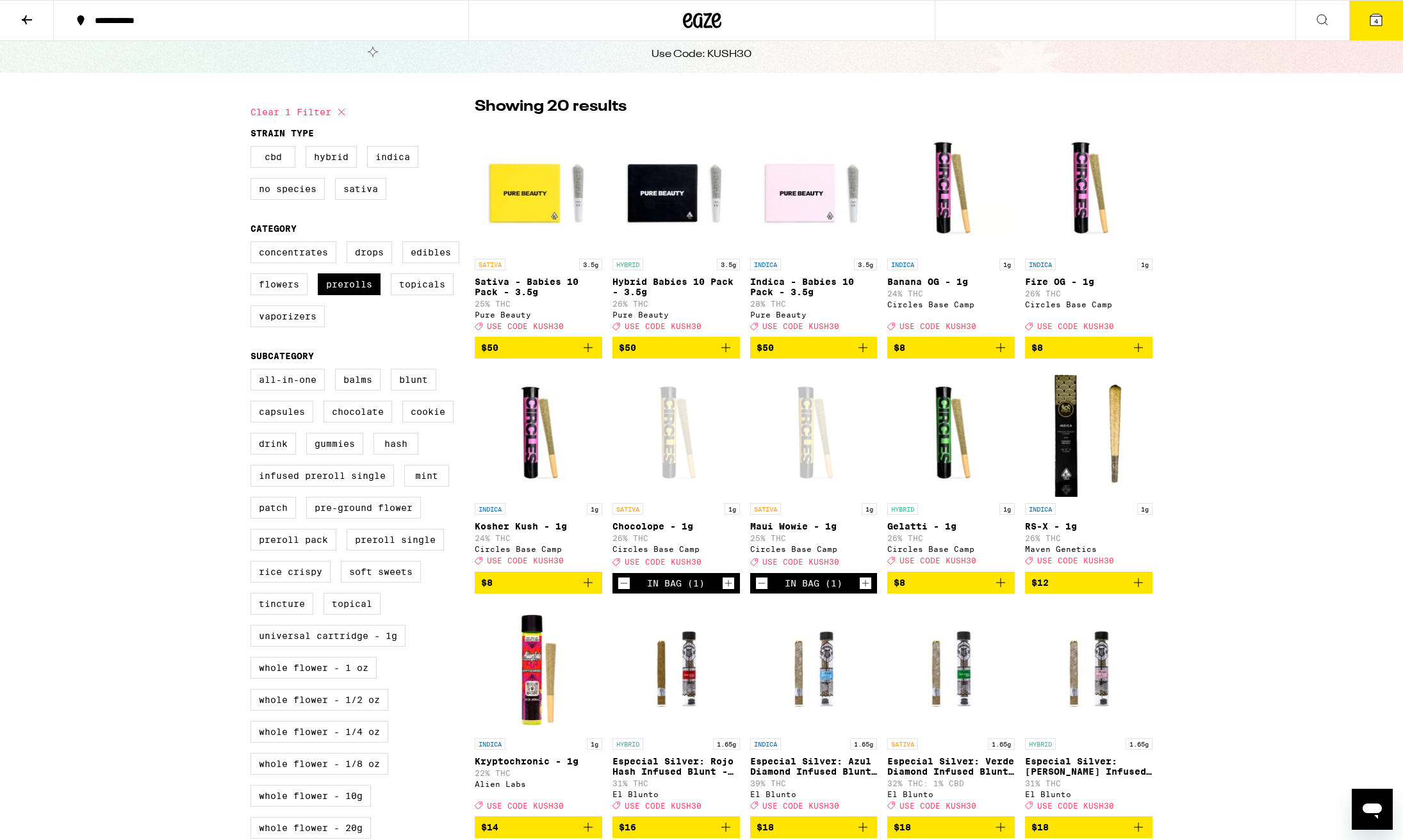
click at [1368, 23] on icon at bounding box center [1376, 20] width 16 height 16
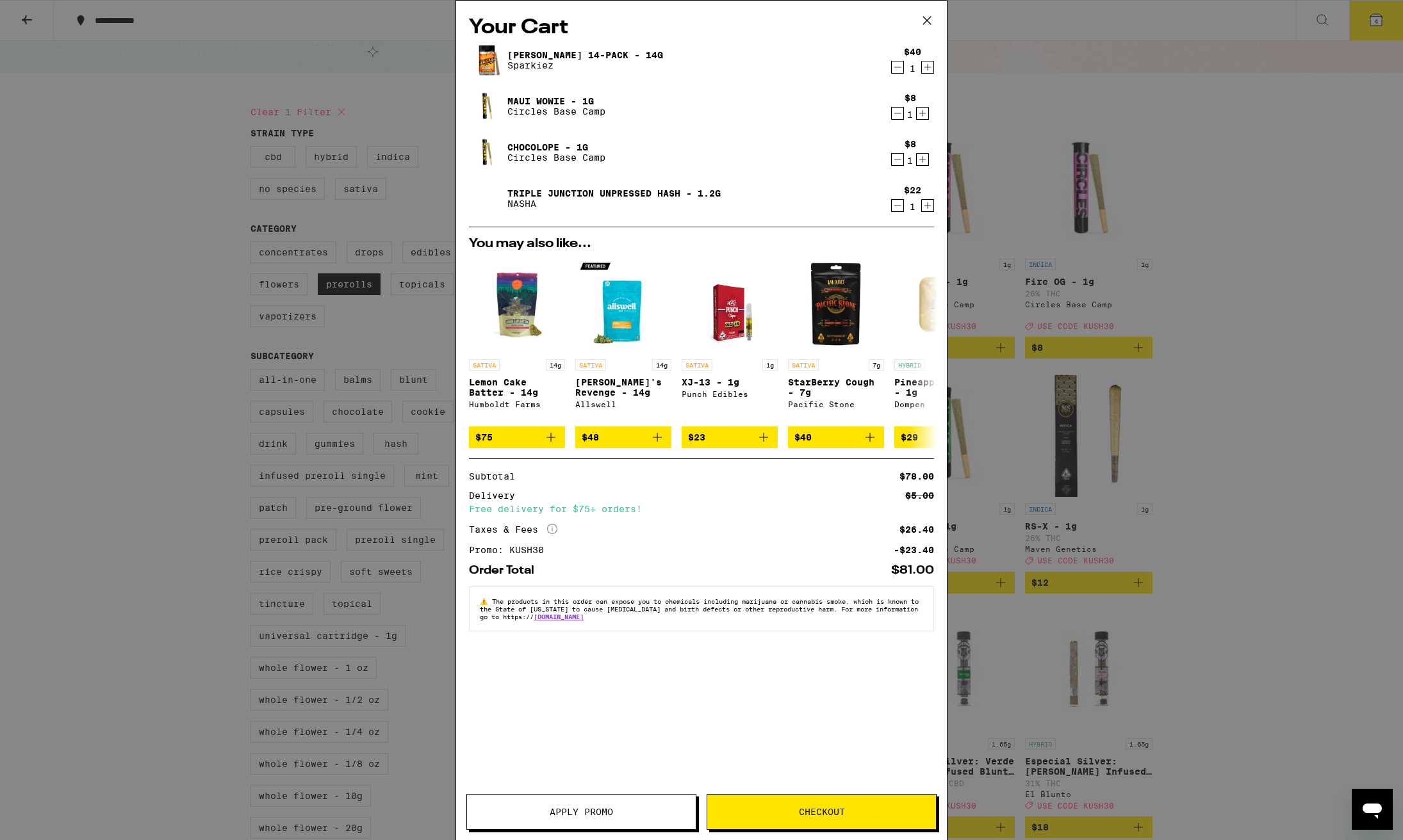
click at [810, 813] on span "Checkout" at bounding box center [821, 812] width 46 height 9
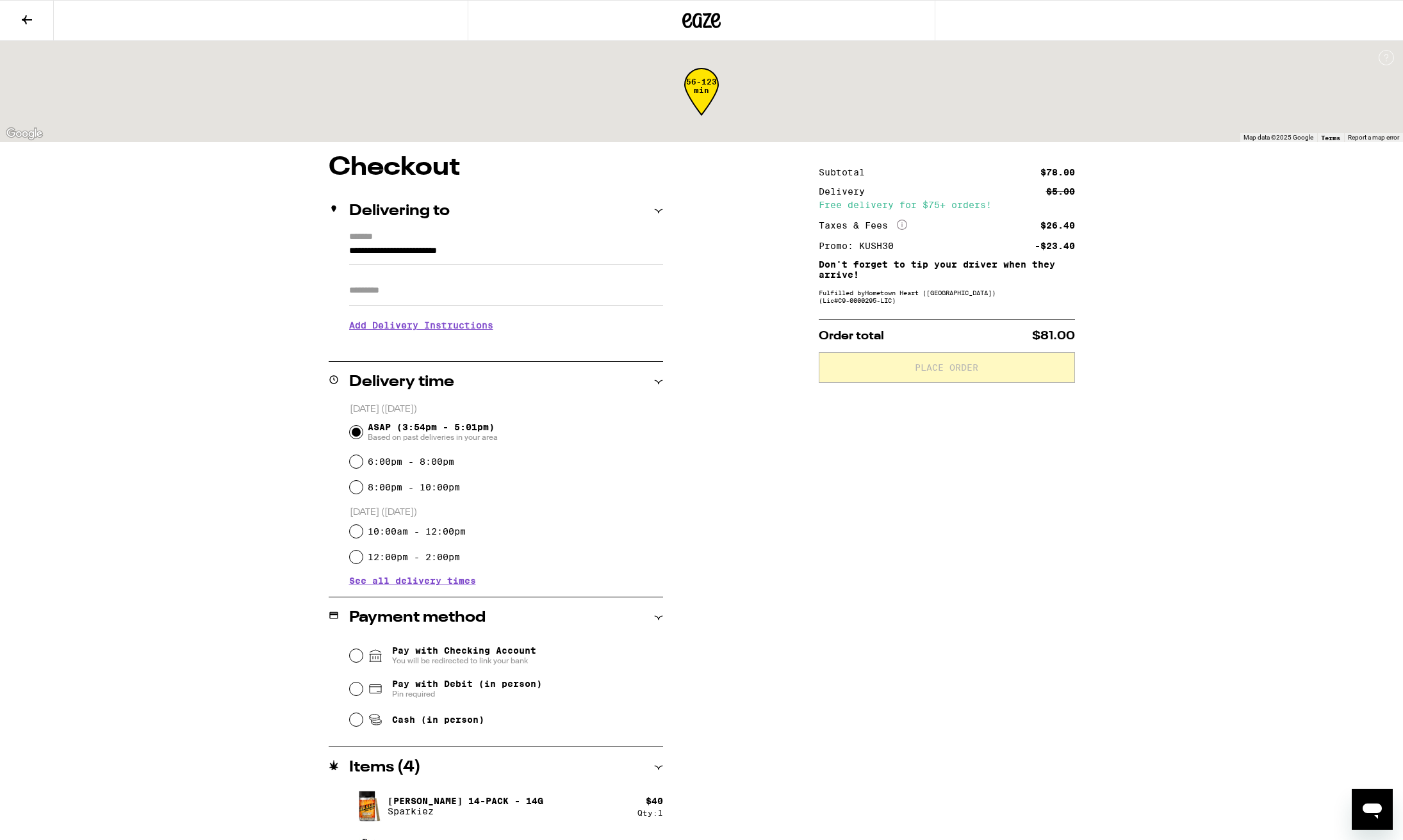
click at [24, 20] on icon at bounding box center [27, 20] width 16 height 16
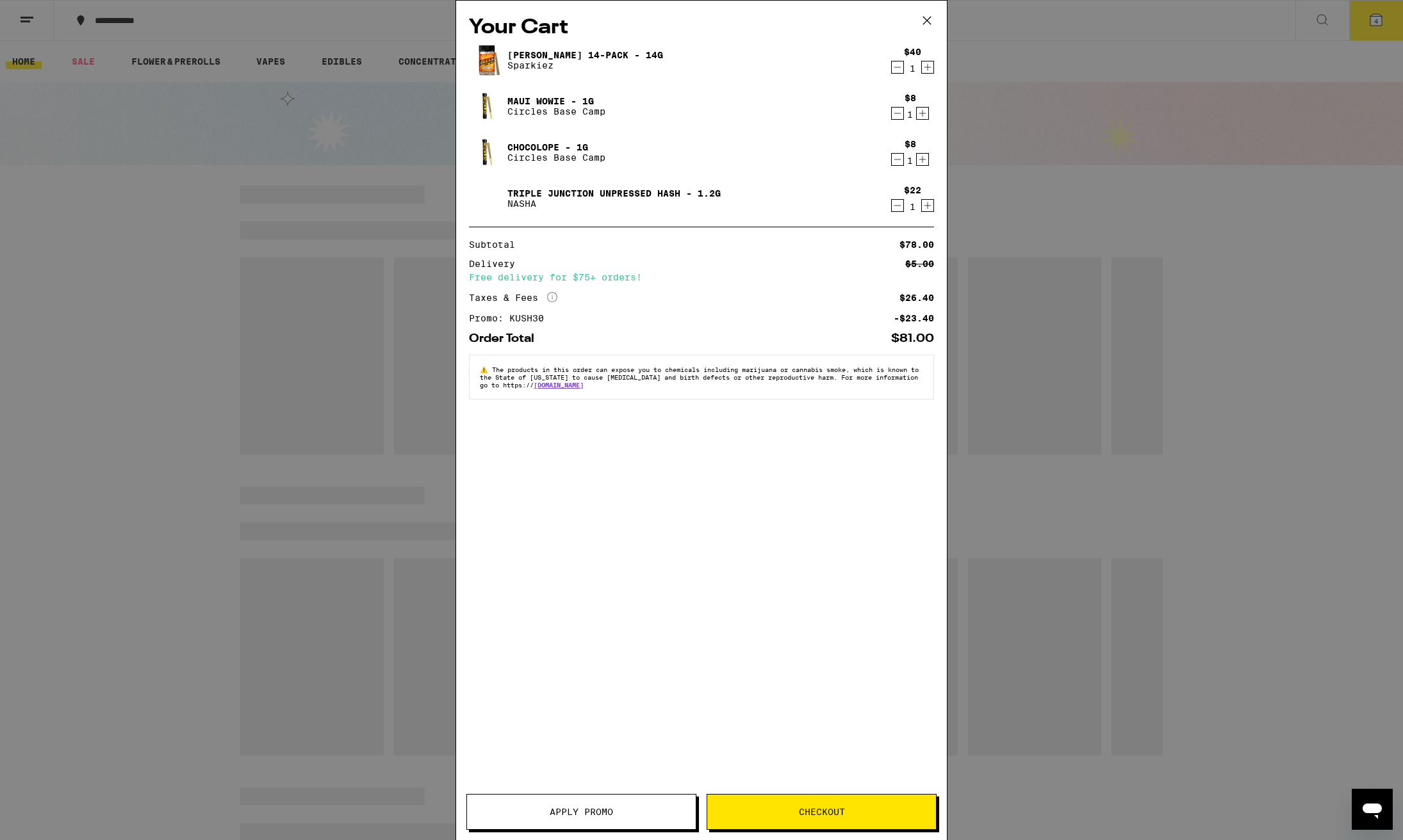
click at [1072, 144] on div "Your Cart Jack 14-Pack - 14g Sparkiez $40 1 Maui Wowie - 1g Circles Base Camp $…" at bounding box center [702, 420] width 1403 height 840
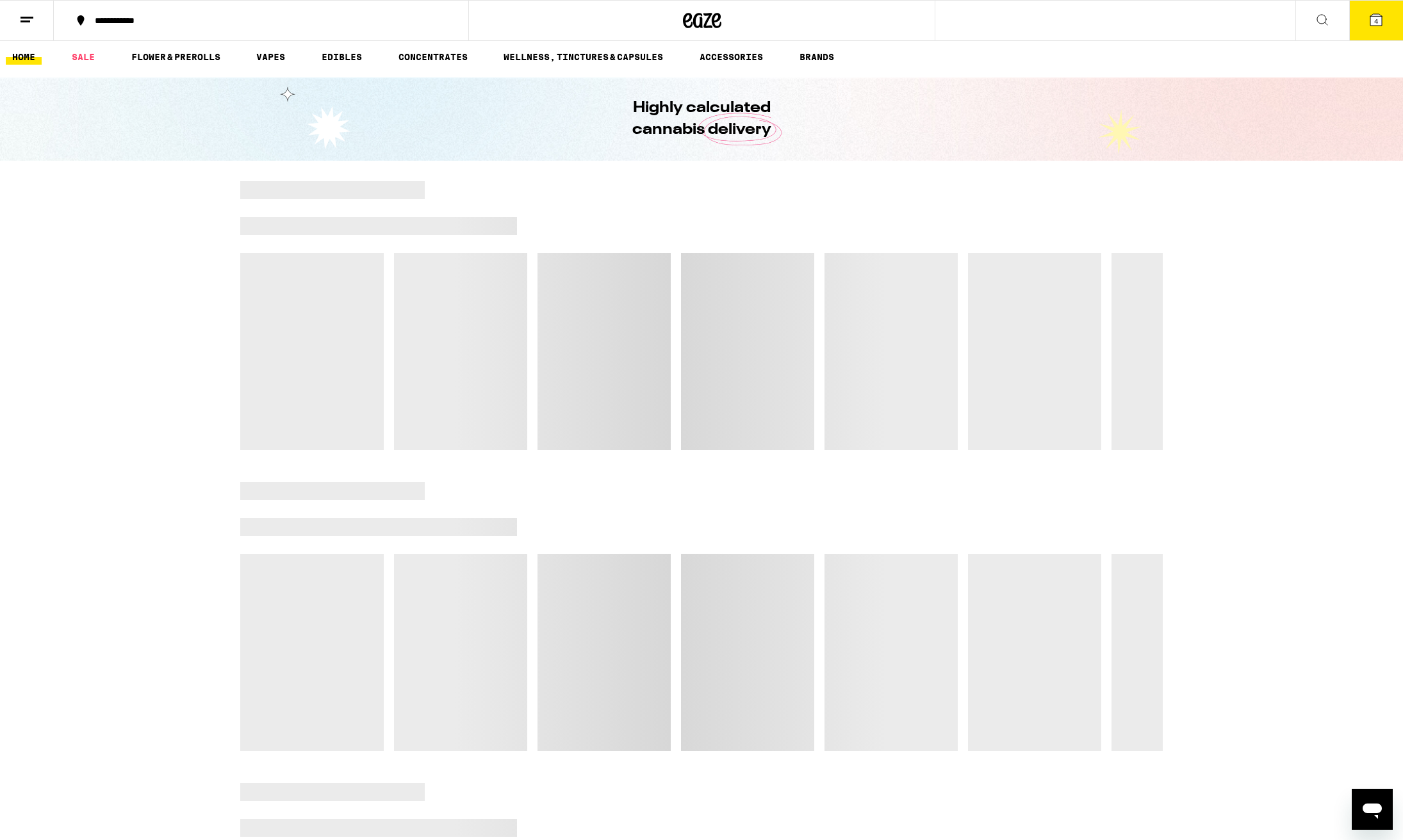
scroll to position [9, 0]
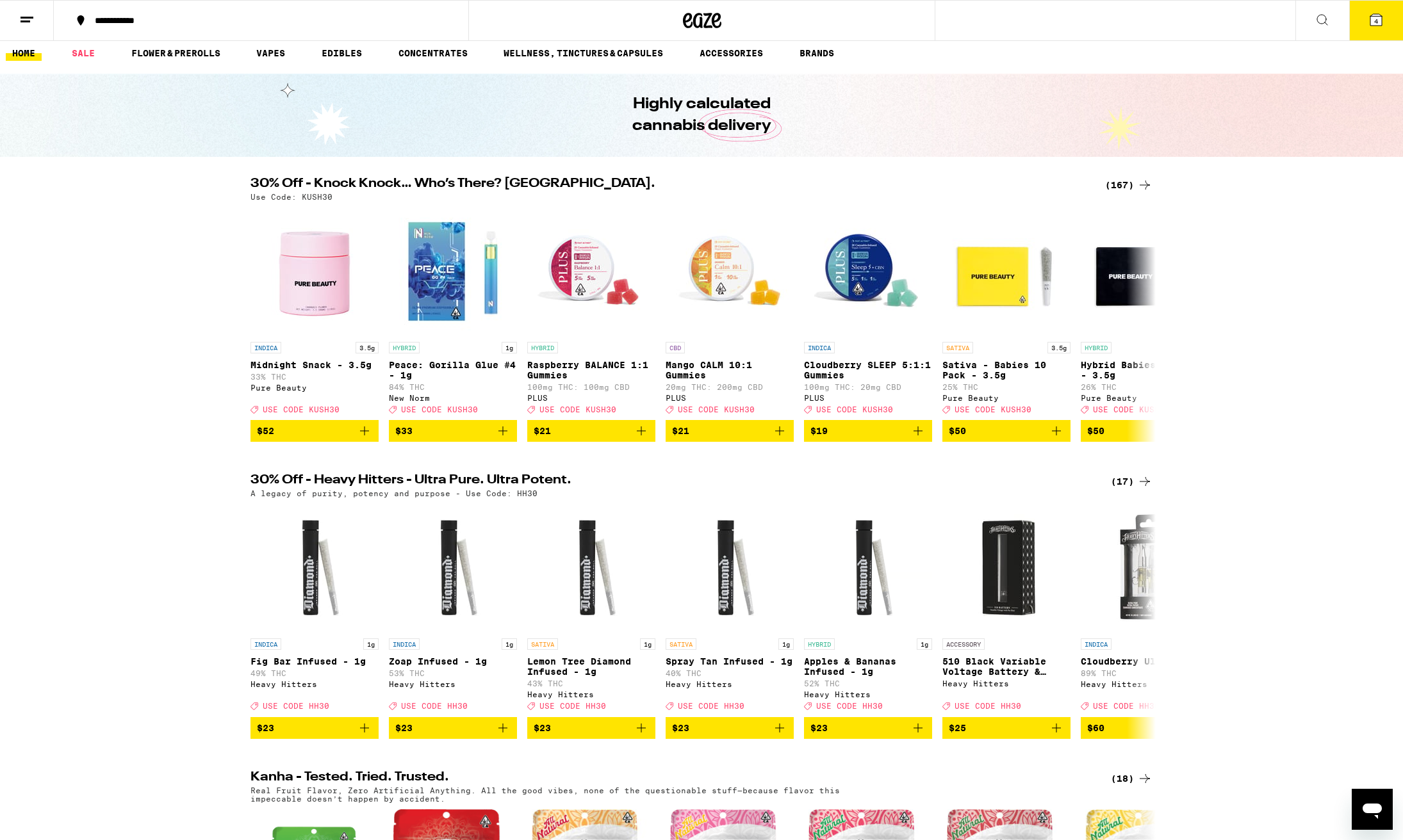
click at [26, 17] on line at bounding box center [26, 17] width 13 height 0
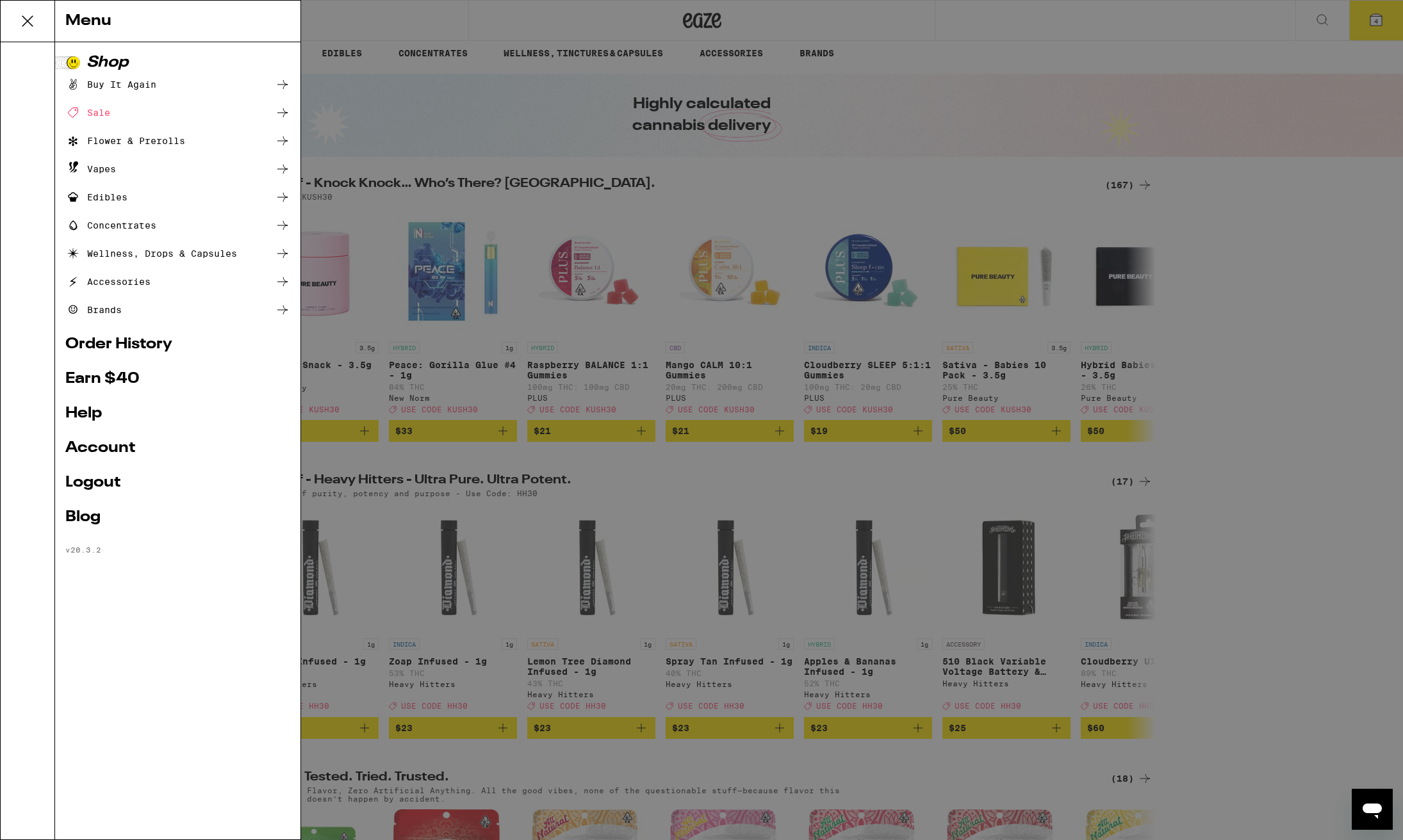
click at [105, 447] on link "Account" at bounding box center [178, 448] width 225 height 16
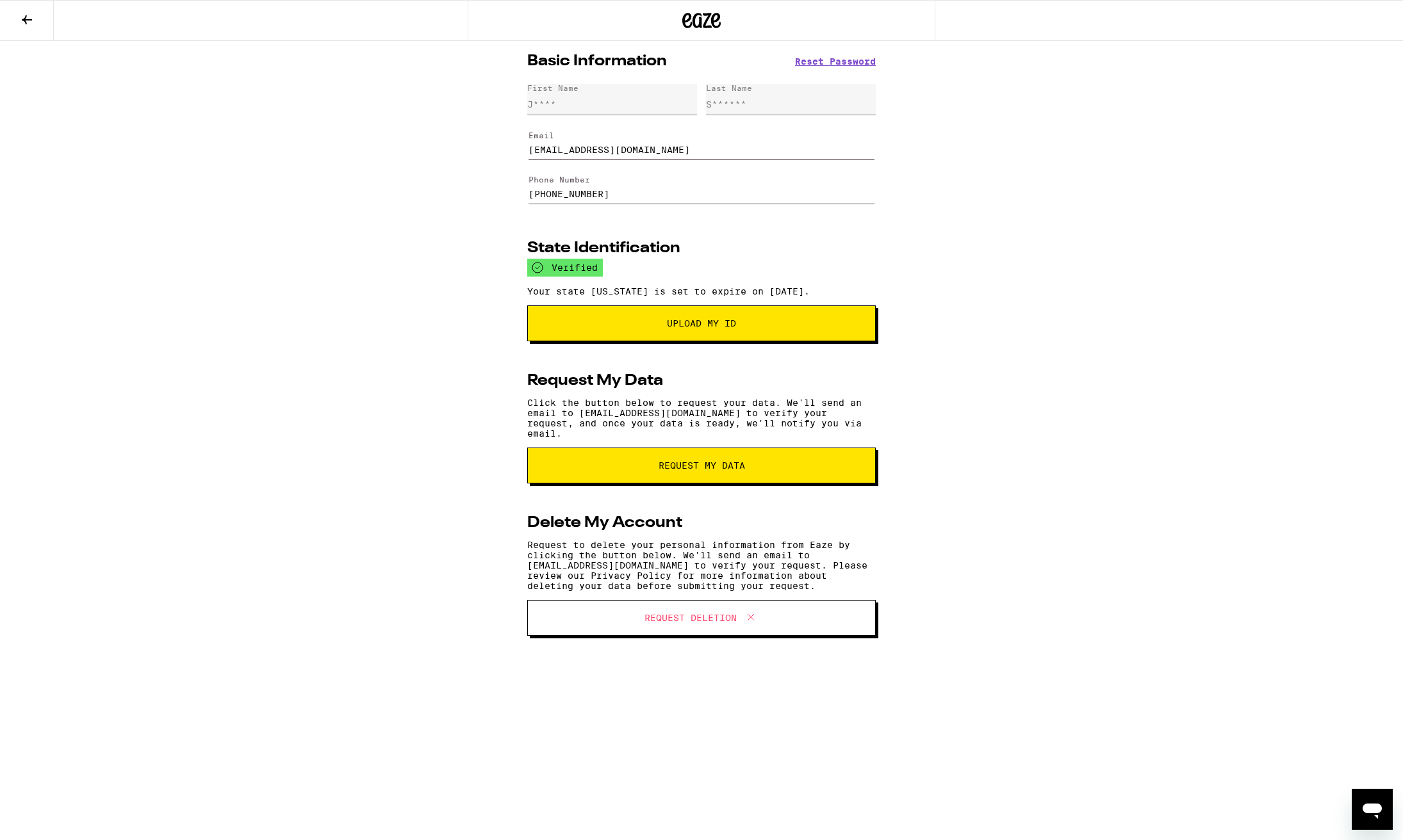
click at [694, 328] on span "Upload My ID" at bounding box center [701, 324] width 69 height 9
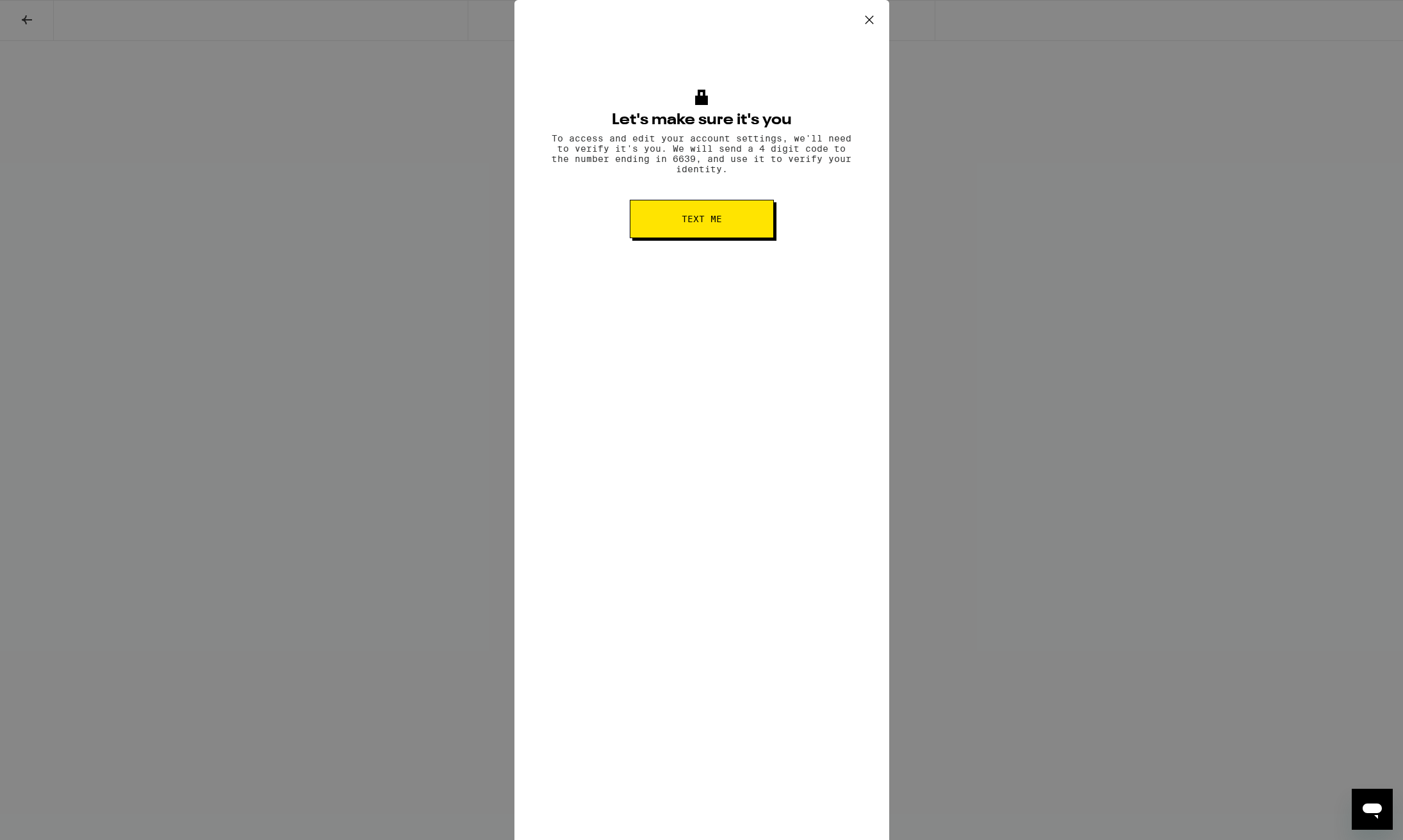
click at [868, 19] on icon at bounding box center [868, 19] width 8 height 8
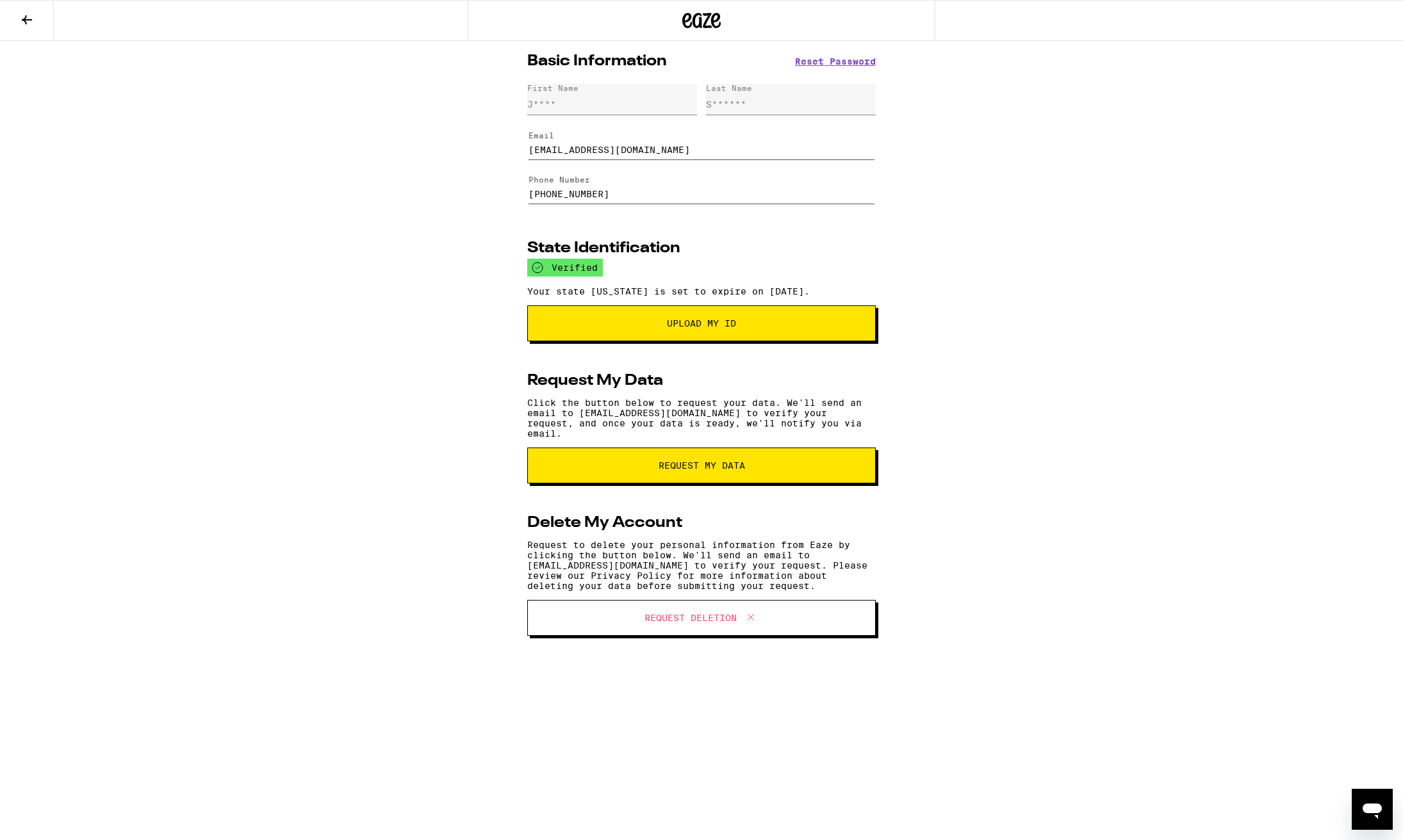
click at [24, 22] on icon at bounding box center [27, 20] width 16 height 16
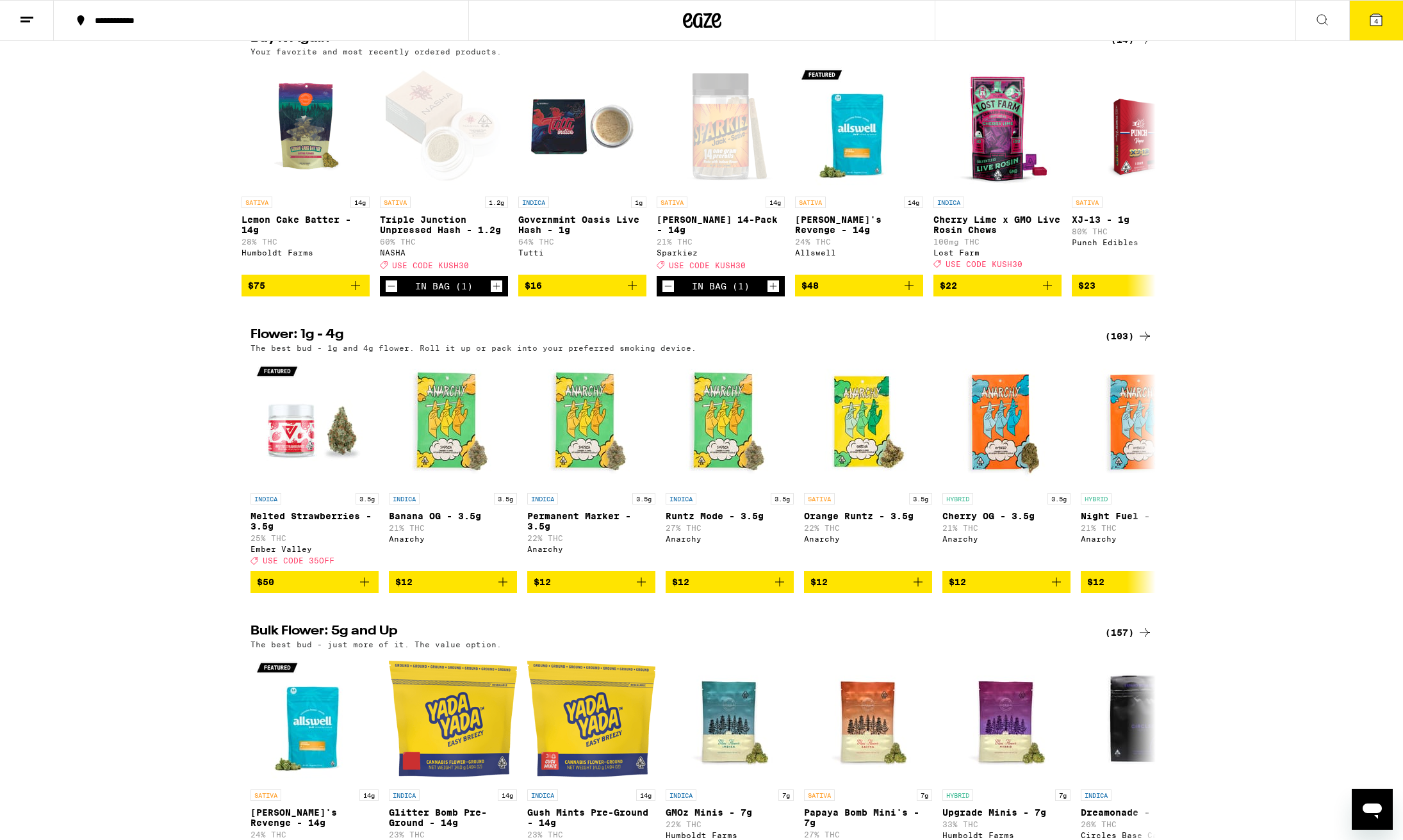
scroll to position [1326, 1]
click at [1375, 20] on span "4" at bounding box center [1376, 21] width 3 height 8
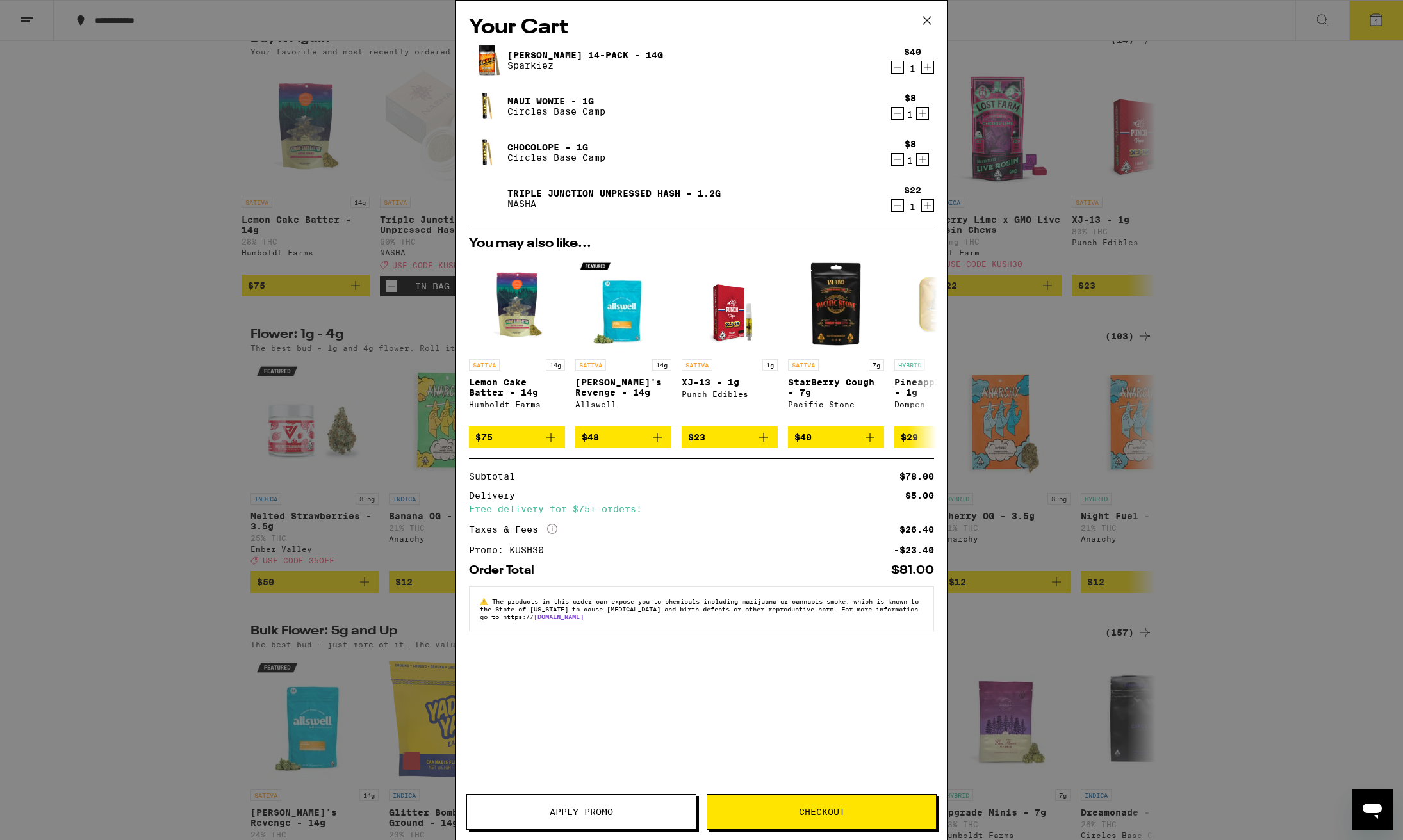
click at [896, 209] on icon "Decrement" at bounding box center [897, 206] width 11 height 16
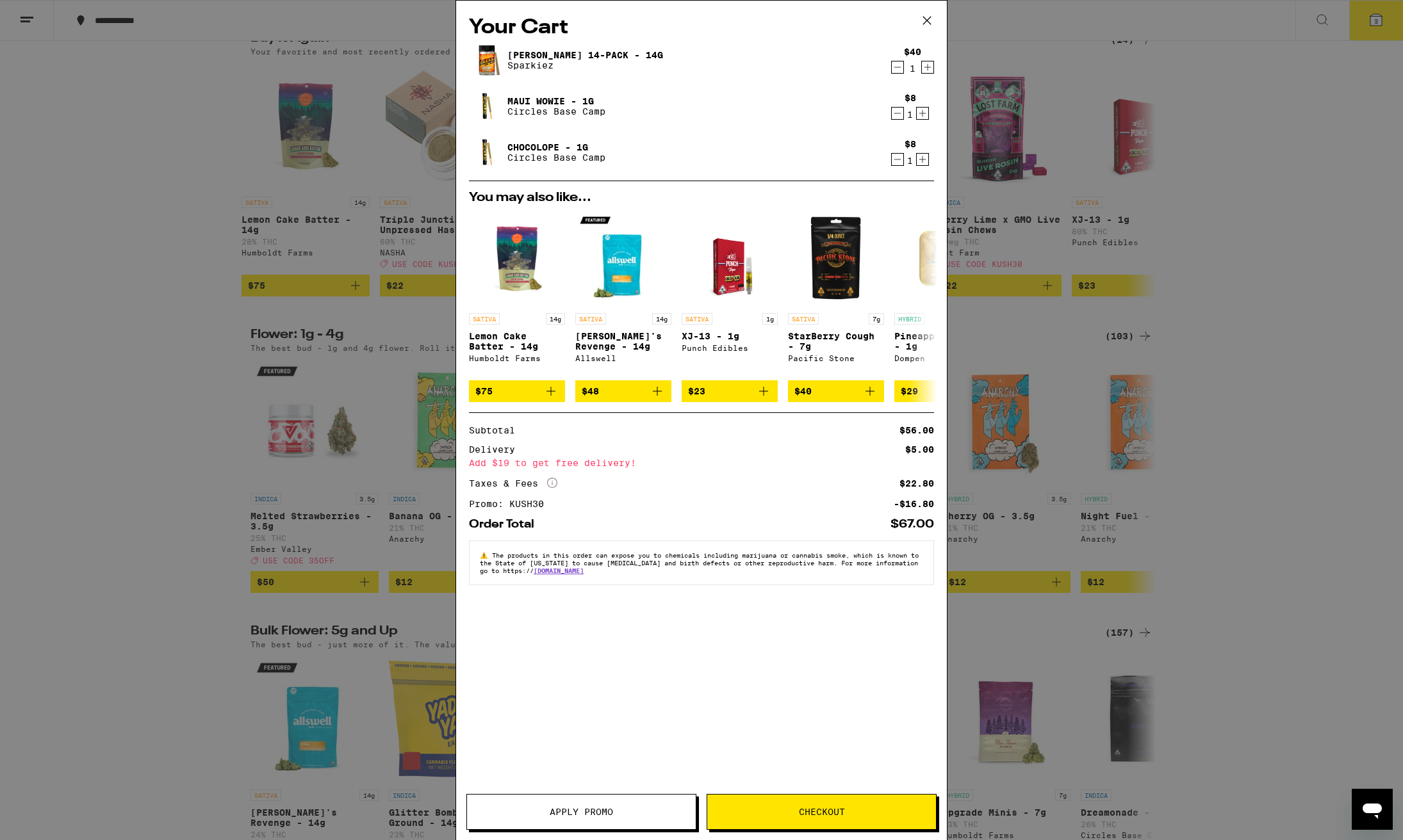
click at [896, 159] on icon "Decrement" at bounding box center [897, 160] width 11 height 16
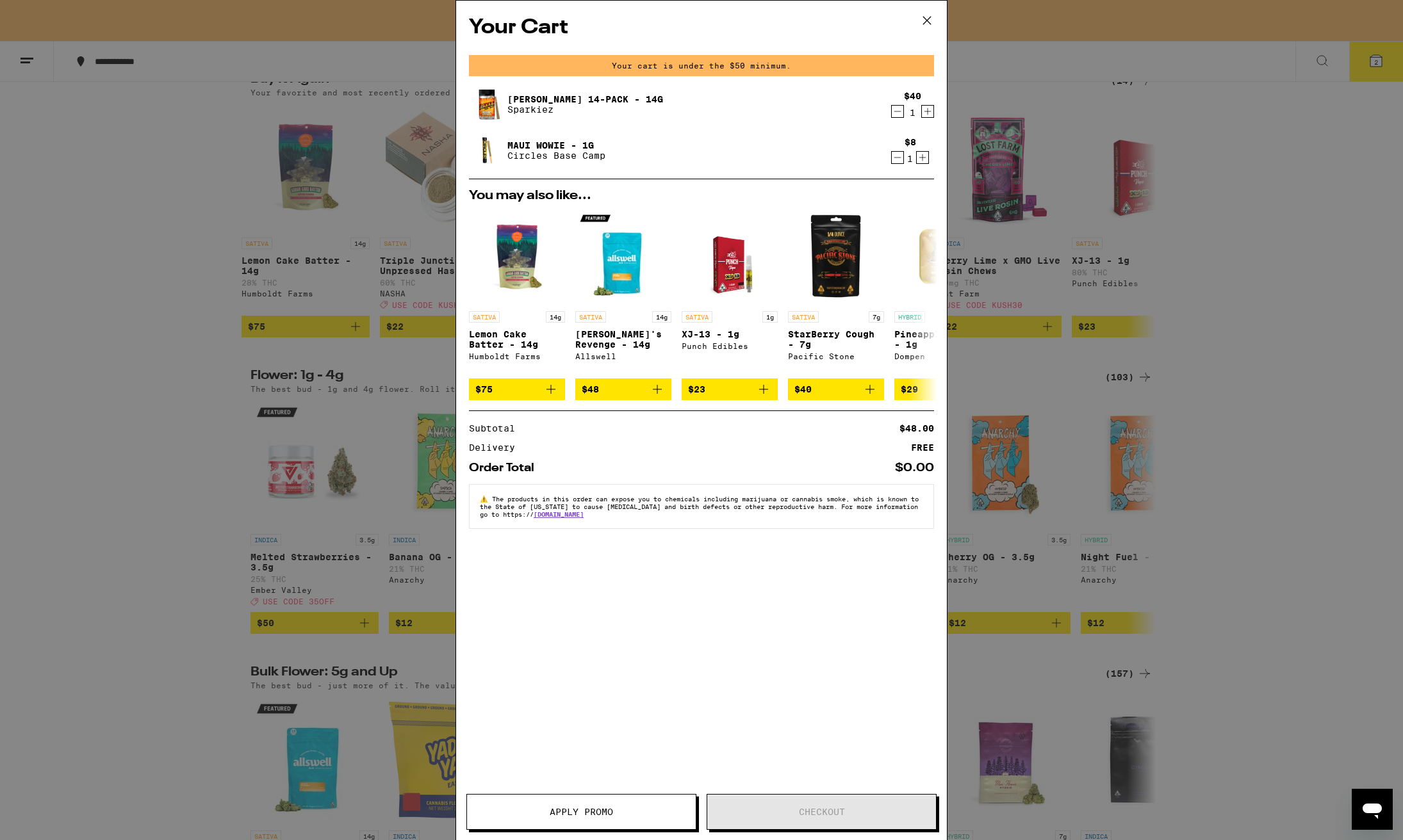
click at [899, 112] on icon "Decrement" at bounding box center [897, 112] width 11 height 16
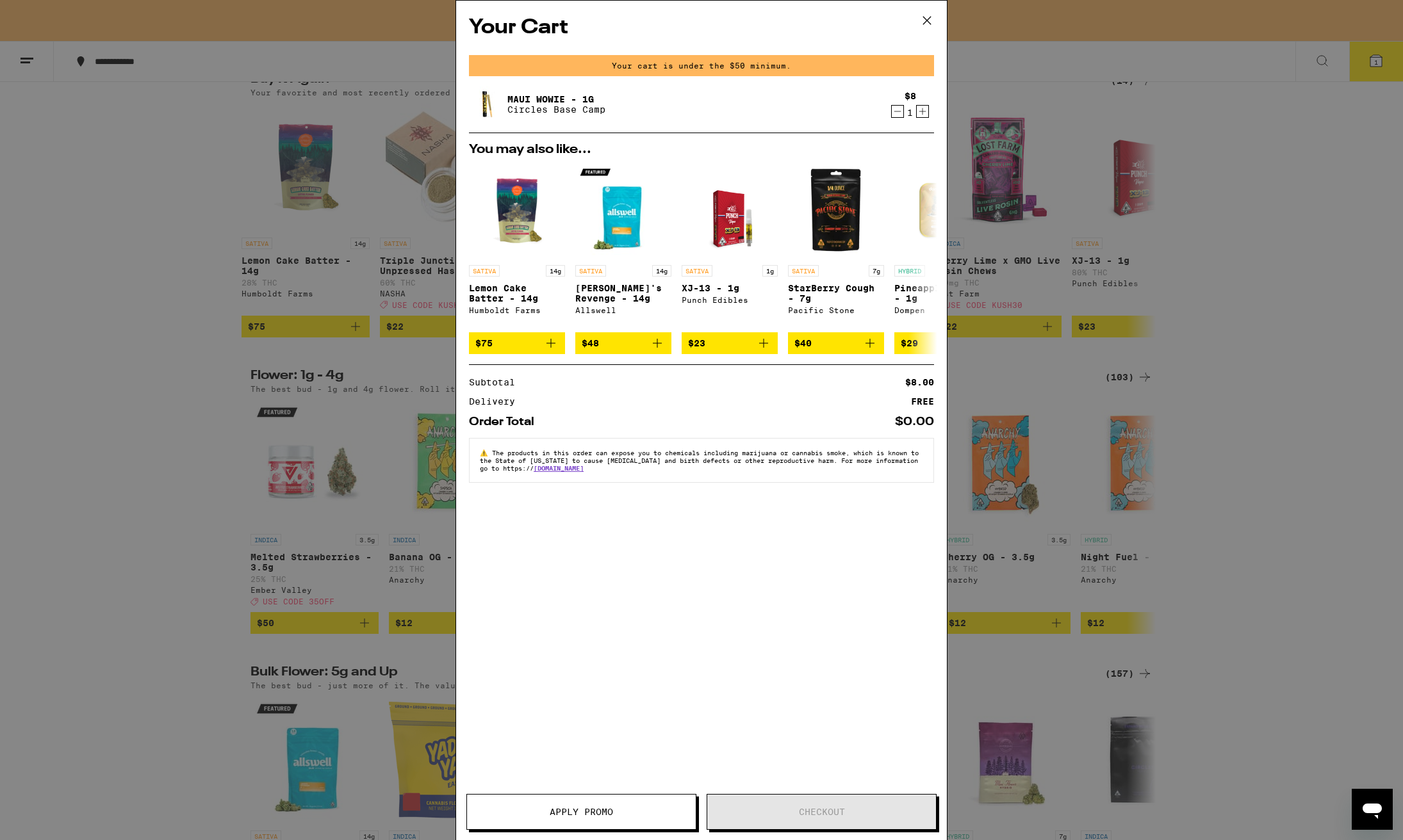
click at [899, 112] on icon "Decrement" at bounding box center [897, 112] width 11 height 16
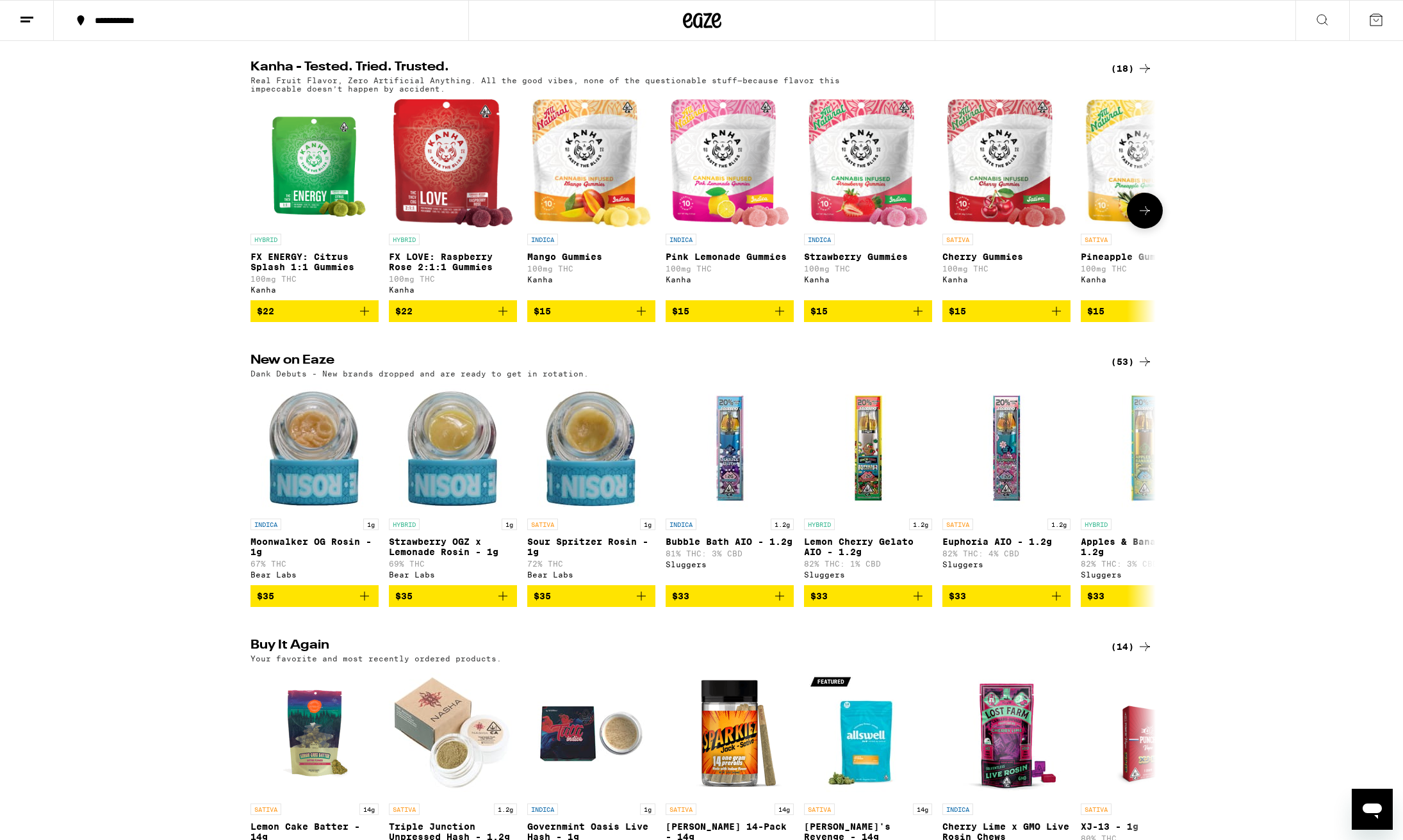
scroll to position [768, 0]
